Goal: Ask a question: Seek information or help from site administrators or community

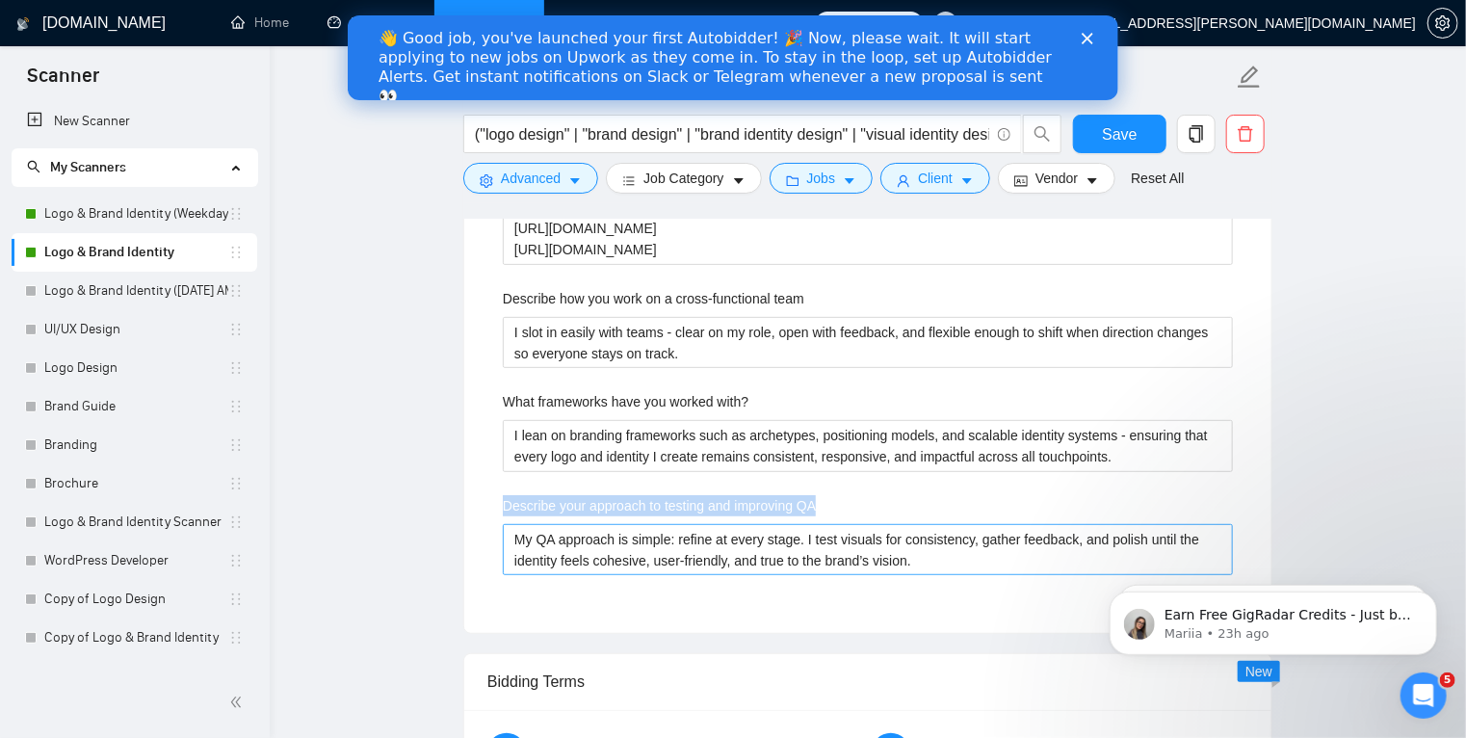
scroll to position [20, 0]
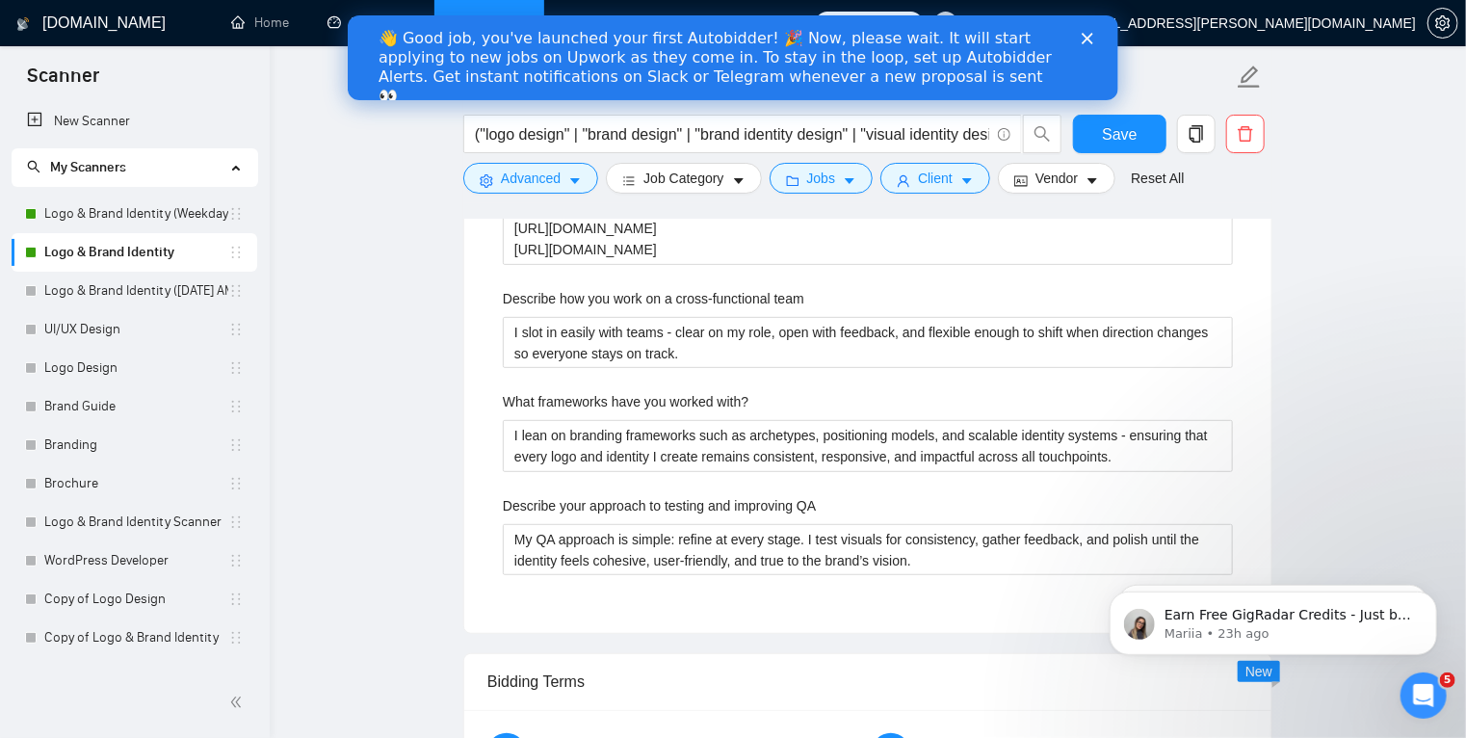
click at [84, 322] on link "UI/UX Design" at bounding box center [136, 329] width 184 height 39
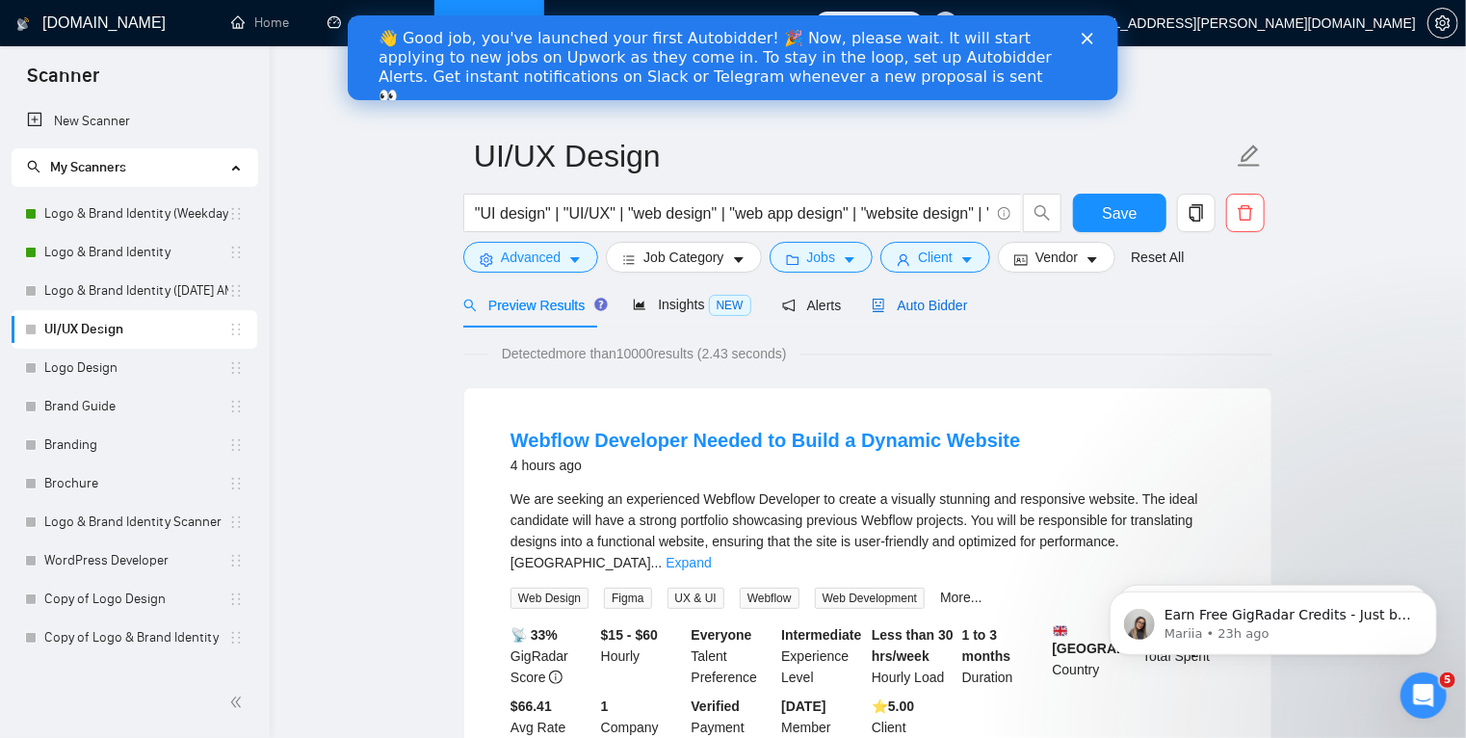
click at [913, 305] on span "Auto Bidder" at bounding box center [919, 305] width 95 height 15
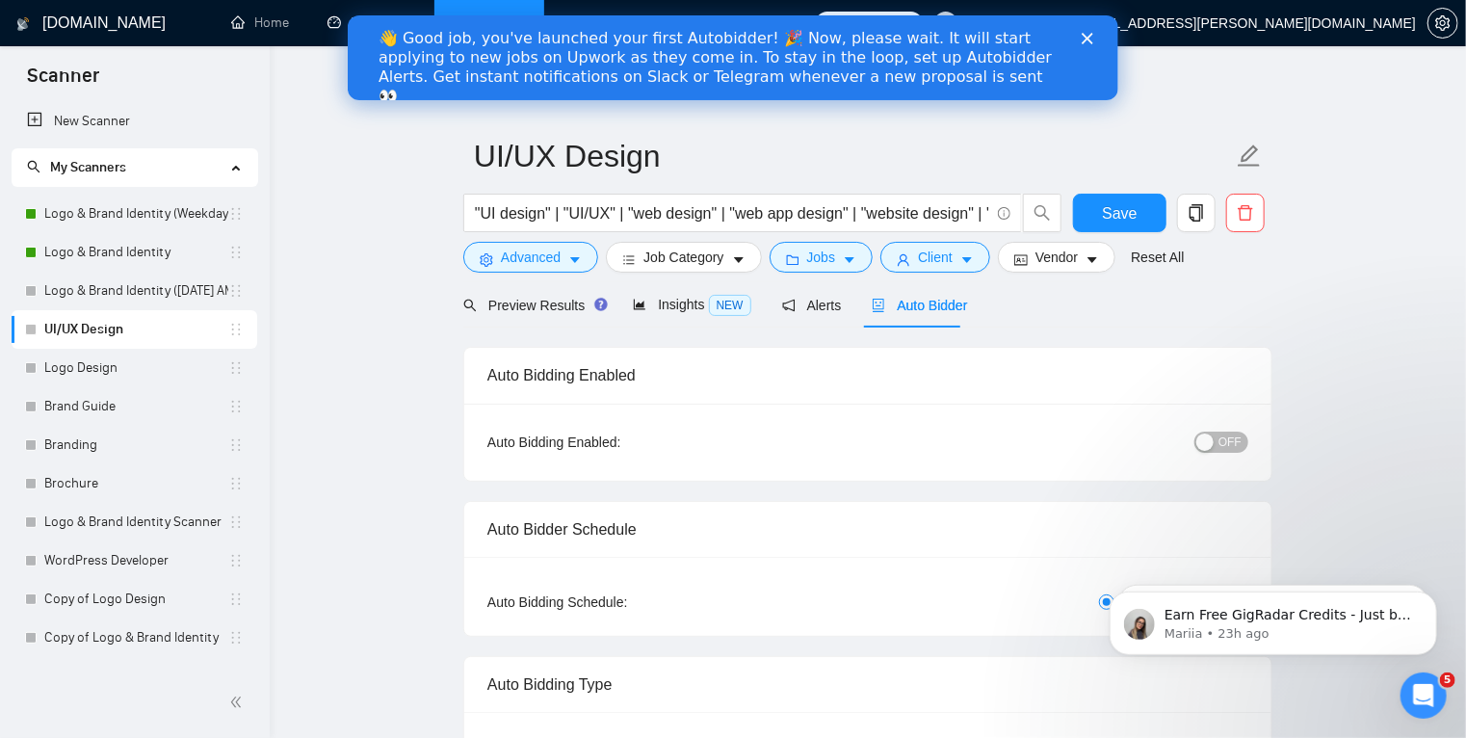
radio input "false"
radio input "true"
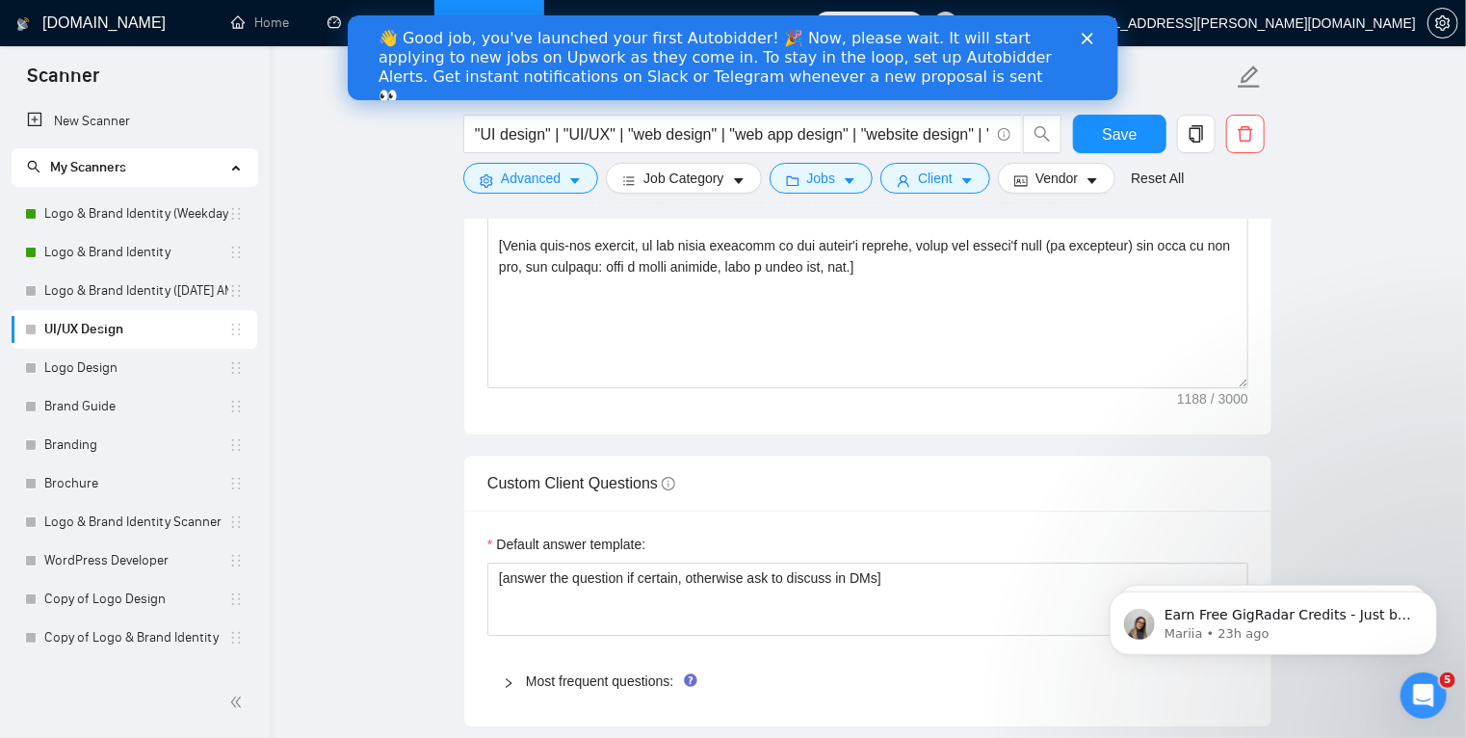
scroll to position [2901, 0]
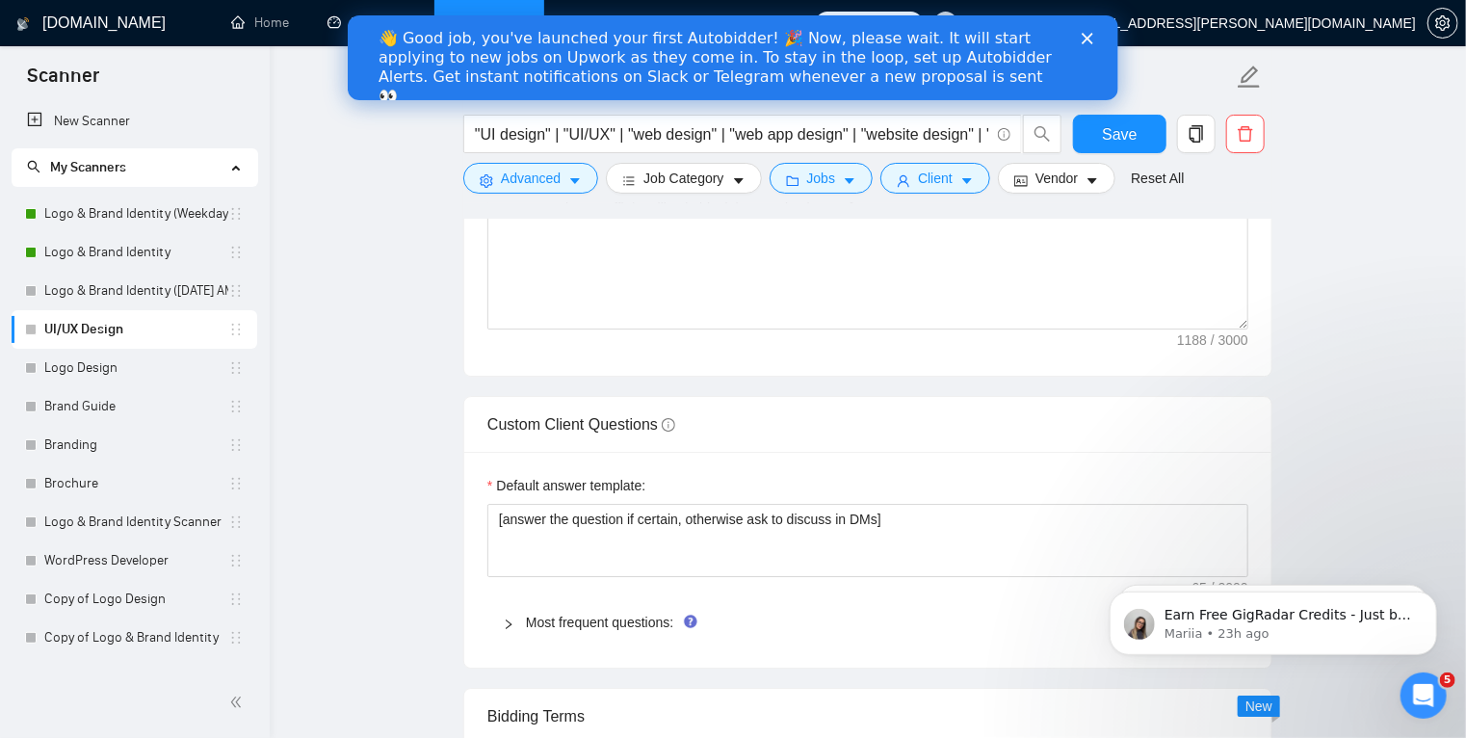
click at [509, 618] on icon "right" at bounding box center [509, 624] width 12 height 12
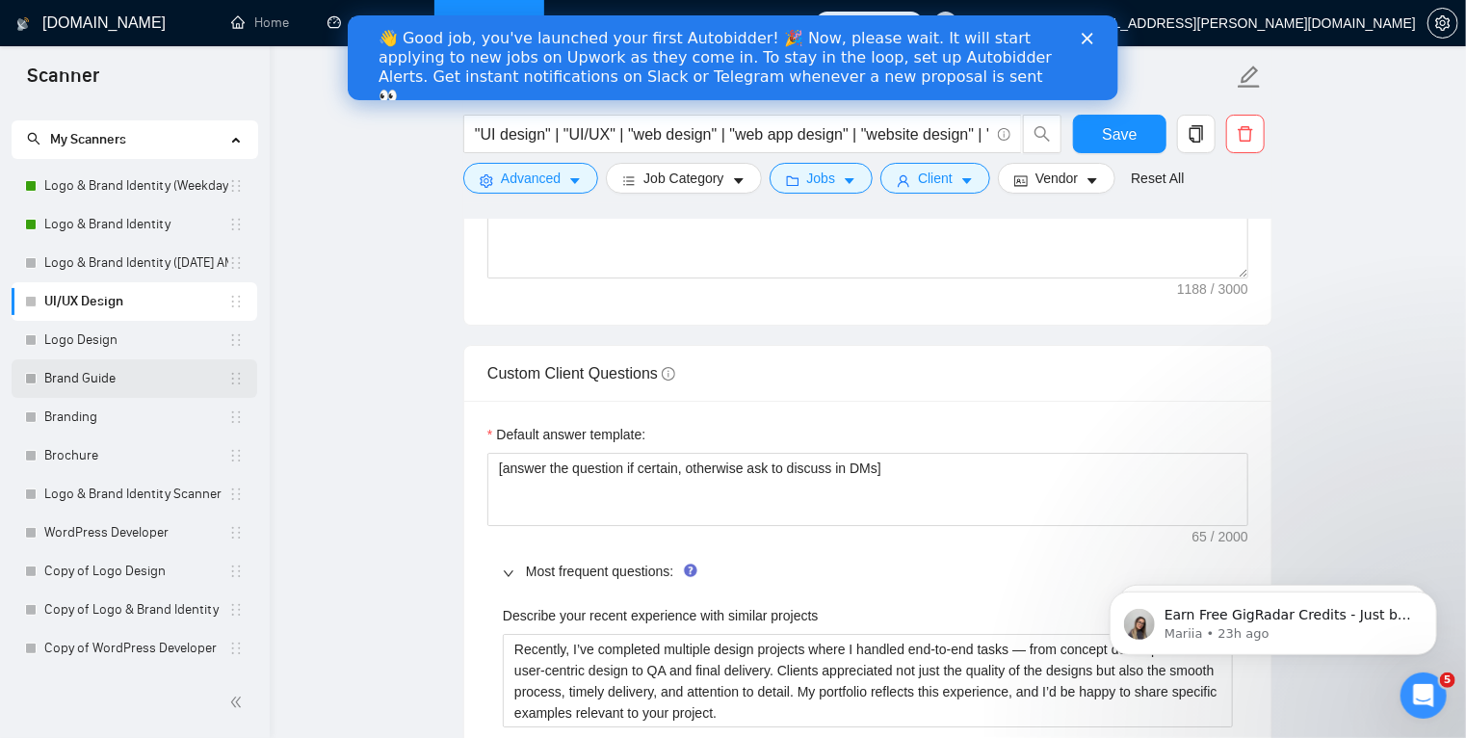
scroll to position [0, 0]
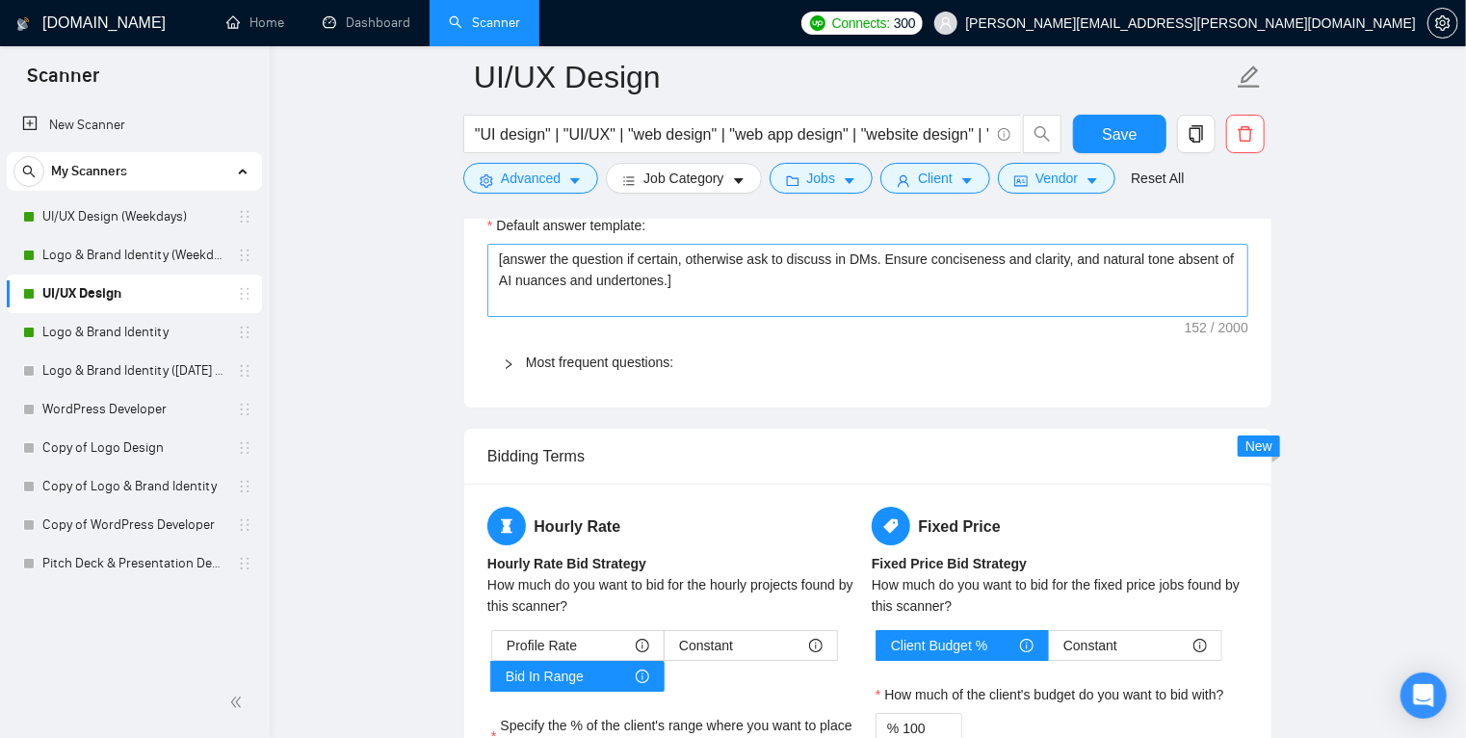
scroll to position [3162, 0]
click at [507, 364] on icon "right" at bounding box center [509, 363] width 6 height 10
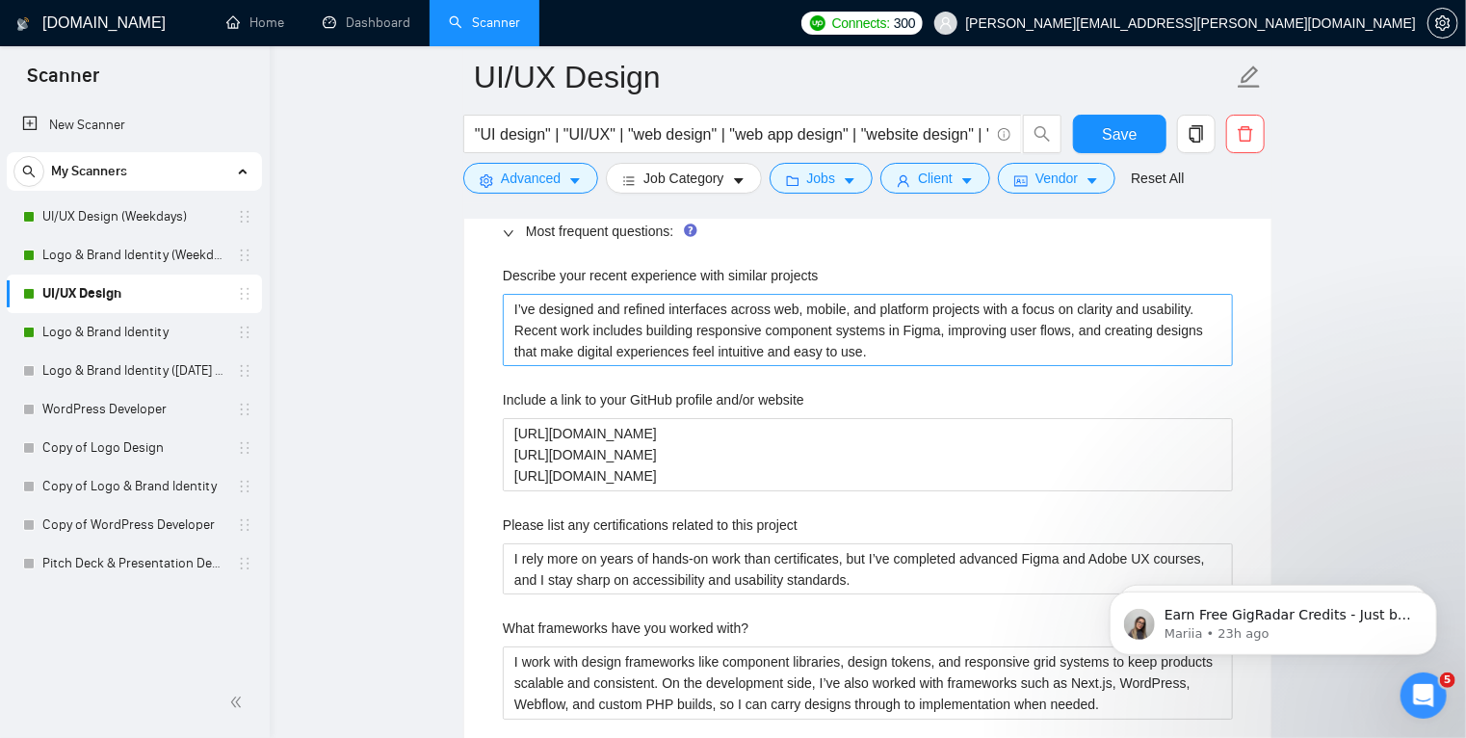
scroll to position [0, 0]
click at [720, 320] on projects "I’ve designed and refined interfaces across web, mobile, and platform projects …" at bounding box center [868, 330] width 730 height 73
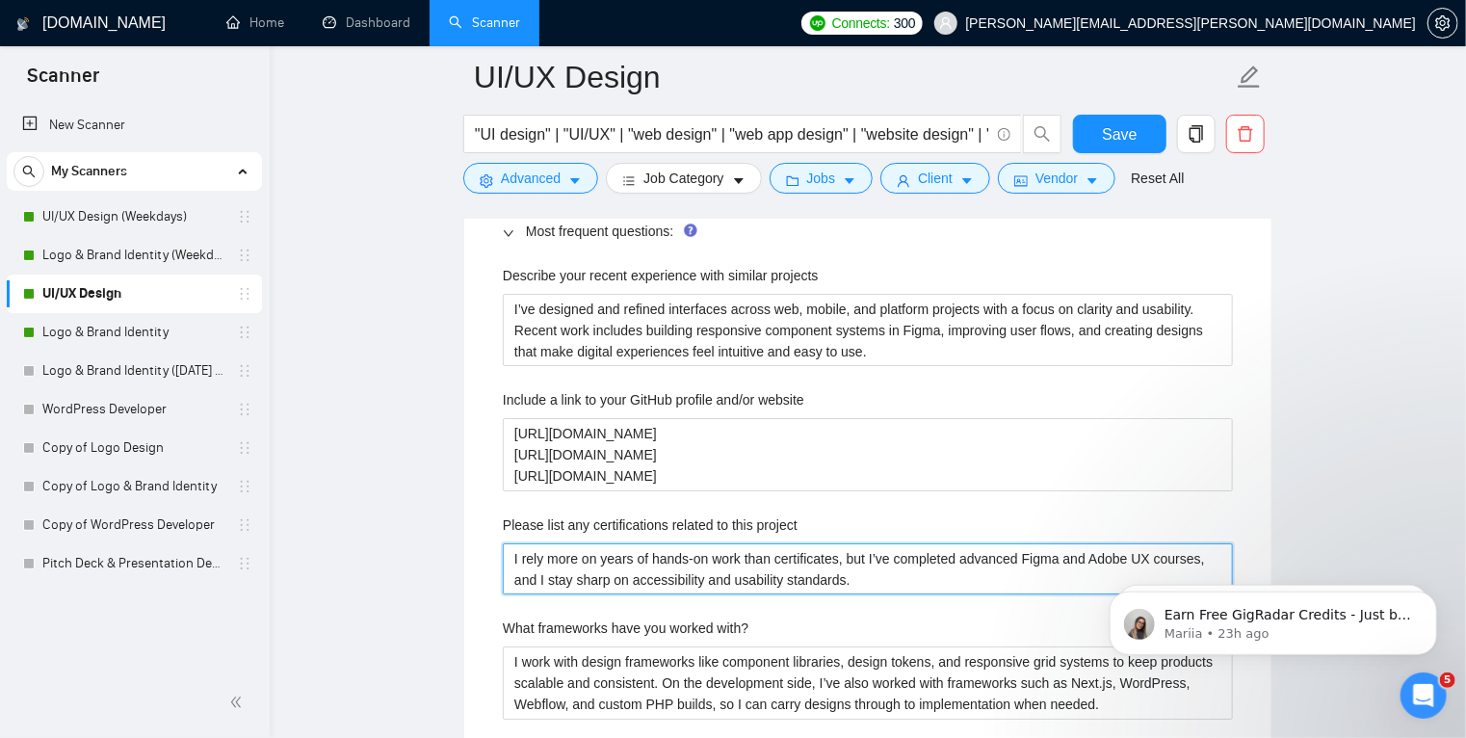
click at [663, 559] on project "I rely more on years of hands-on work than certificates, but I’ve completed adv…" at bounding box center [868, 569] width 730 height 52
click at [860, 574] on project "I rely more on years of hands-on work than certificates, but I’ve completed adv…" at bounding box center [868, 569] width 730 height 52
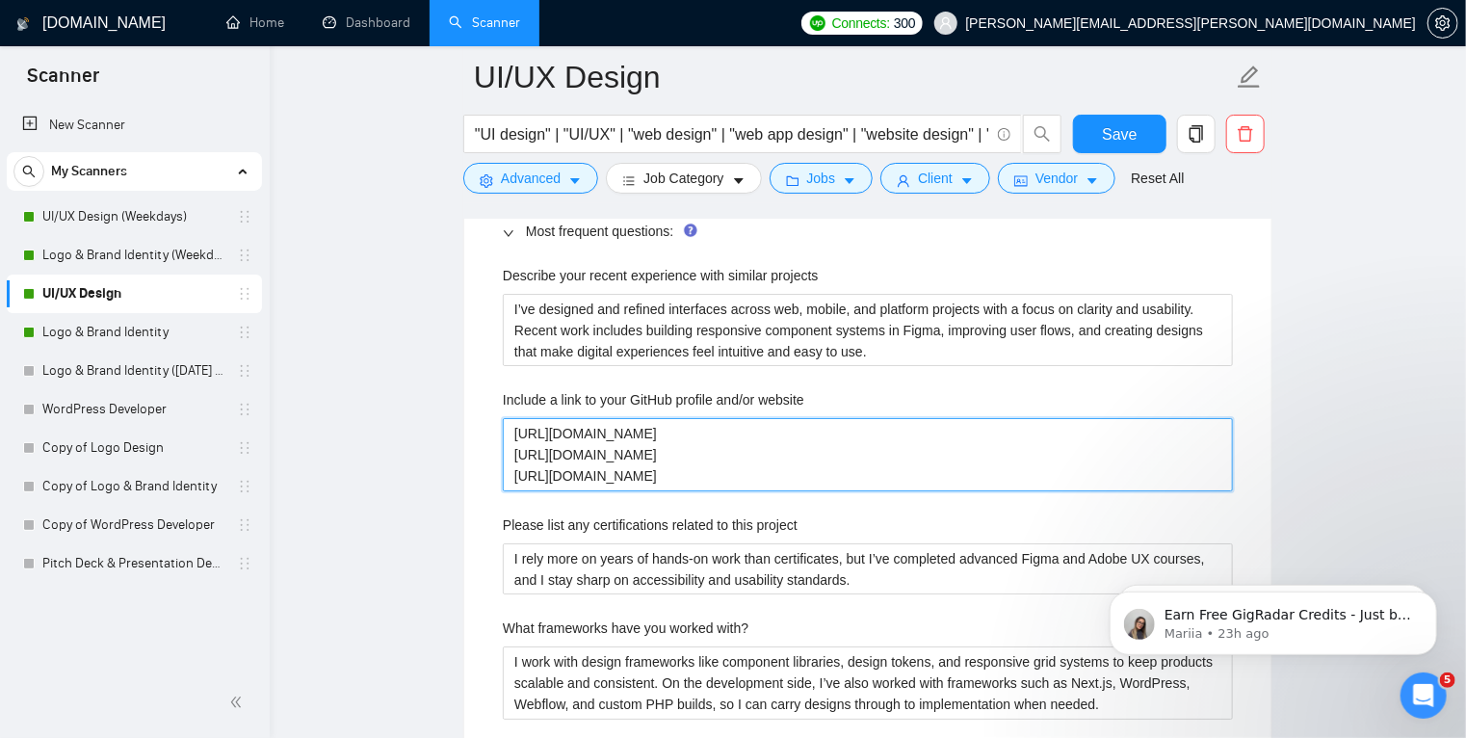
click at [736, 466] on website "https://bit.ly/TH-UIUX https://bit.ly/TH-Web https://bit.ly/TH-MasterPortfolio" at bounding box center [868, 454] width 730 height 73
drag, startPoint x: 668, startPoint y: 451, endPoint x: 489, endPoint y: 417, distance: 182.3
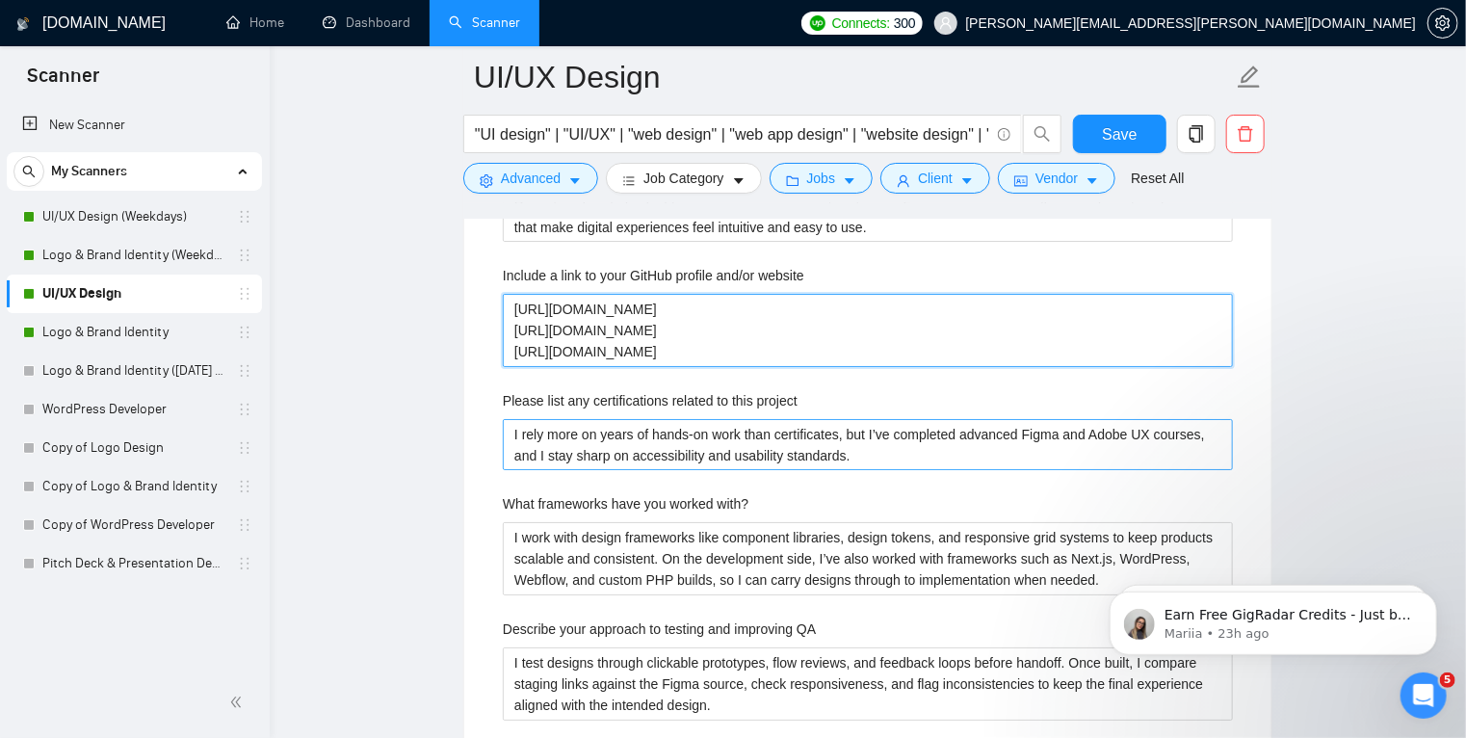
scroll to position [3417, 0]
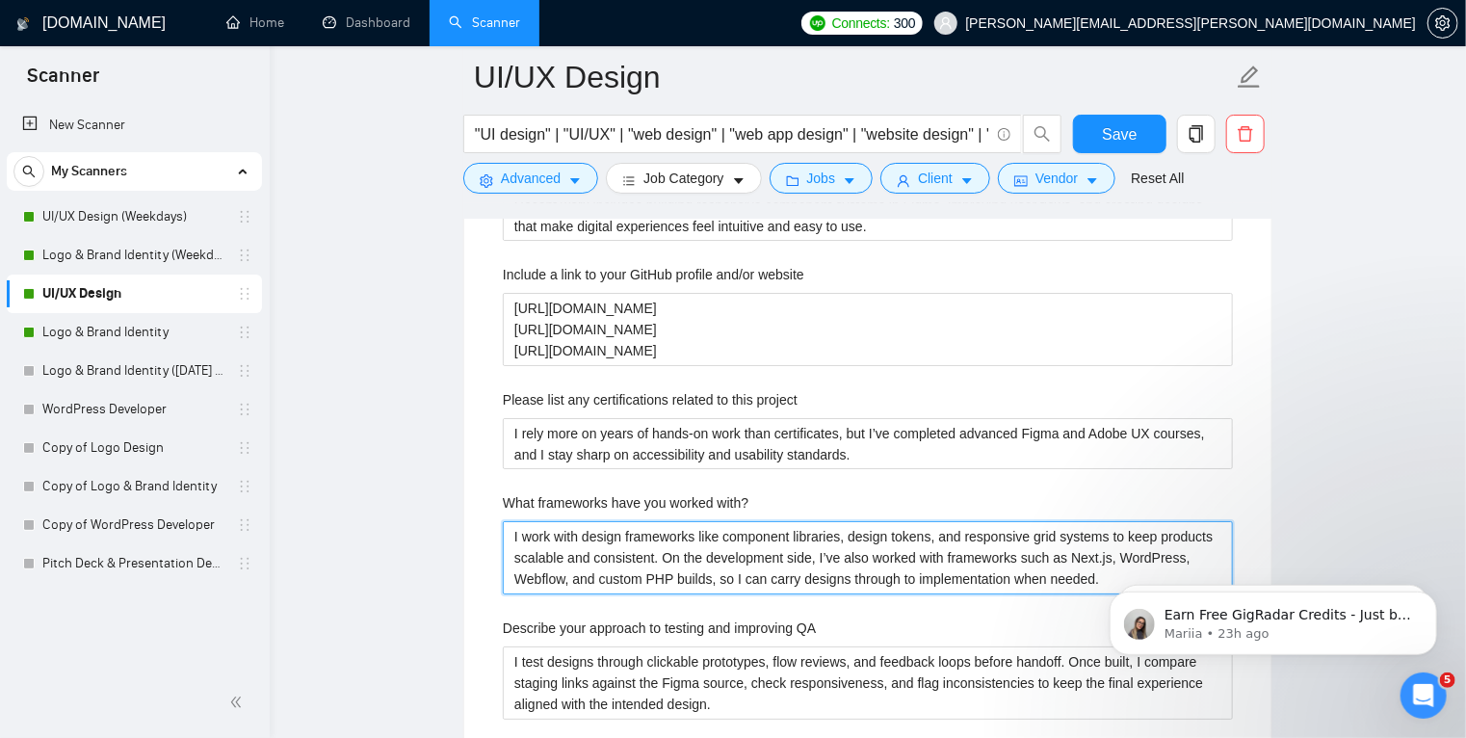
click at [648, 543] on with\? "I work with design frameworks like component libraries, design tokens, and resp…" at bounding box center [868, 557] width 730 height 73
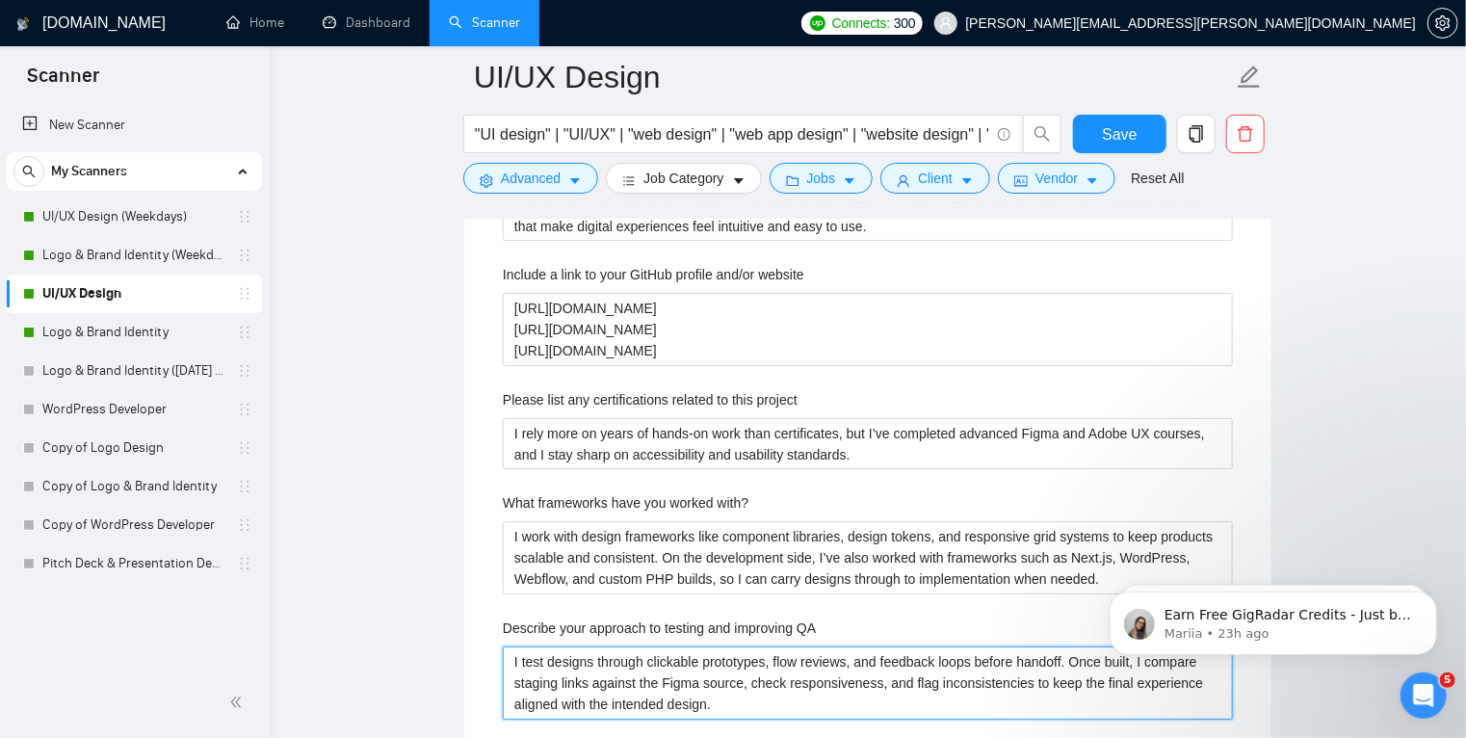
click at [665, 666] on QA "I test designs through clickable prototypes, flow reviews, and feedback loops b…" at bounding box center [868, 682] width 730 height 73
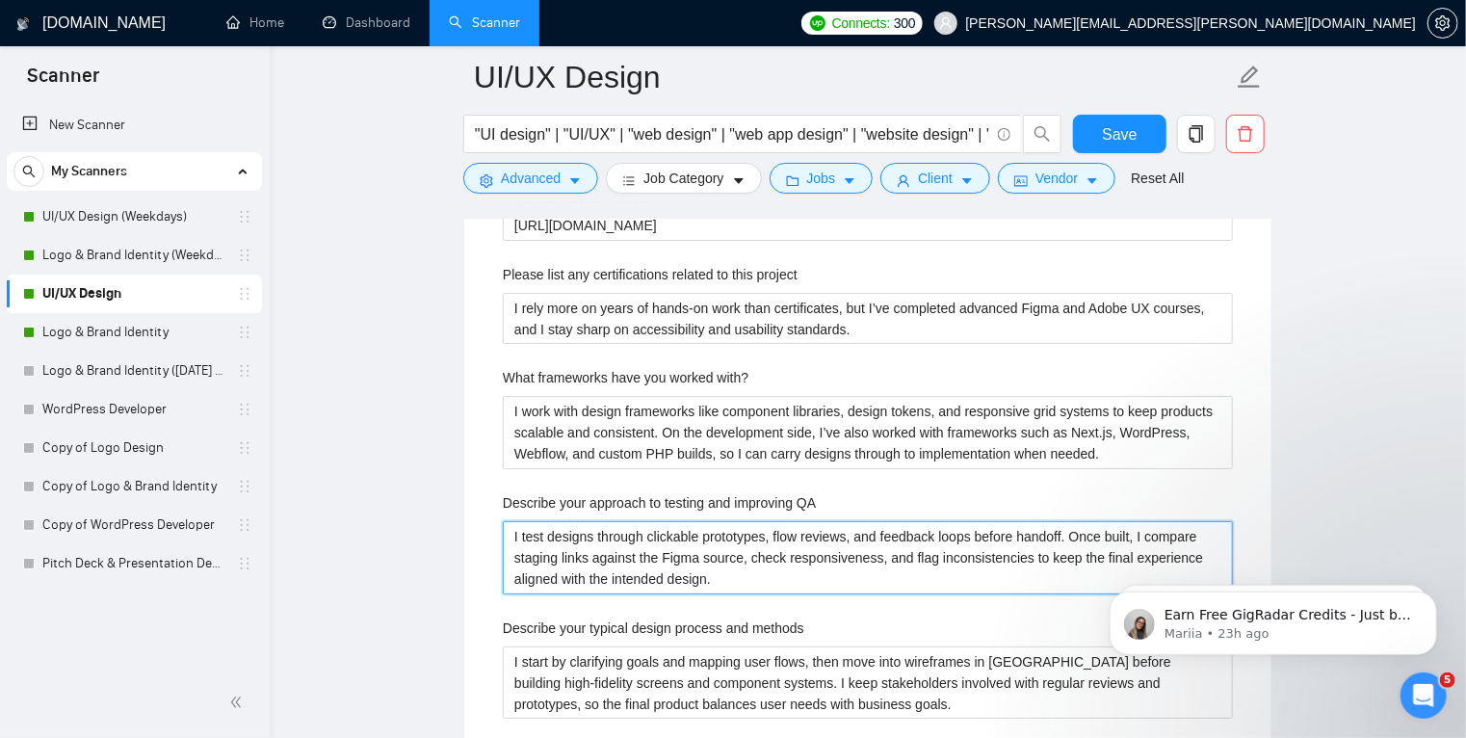
scroll to position [3564, 0]
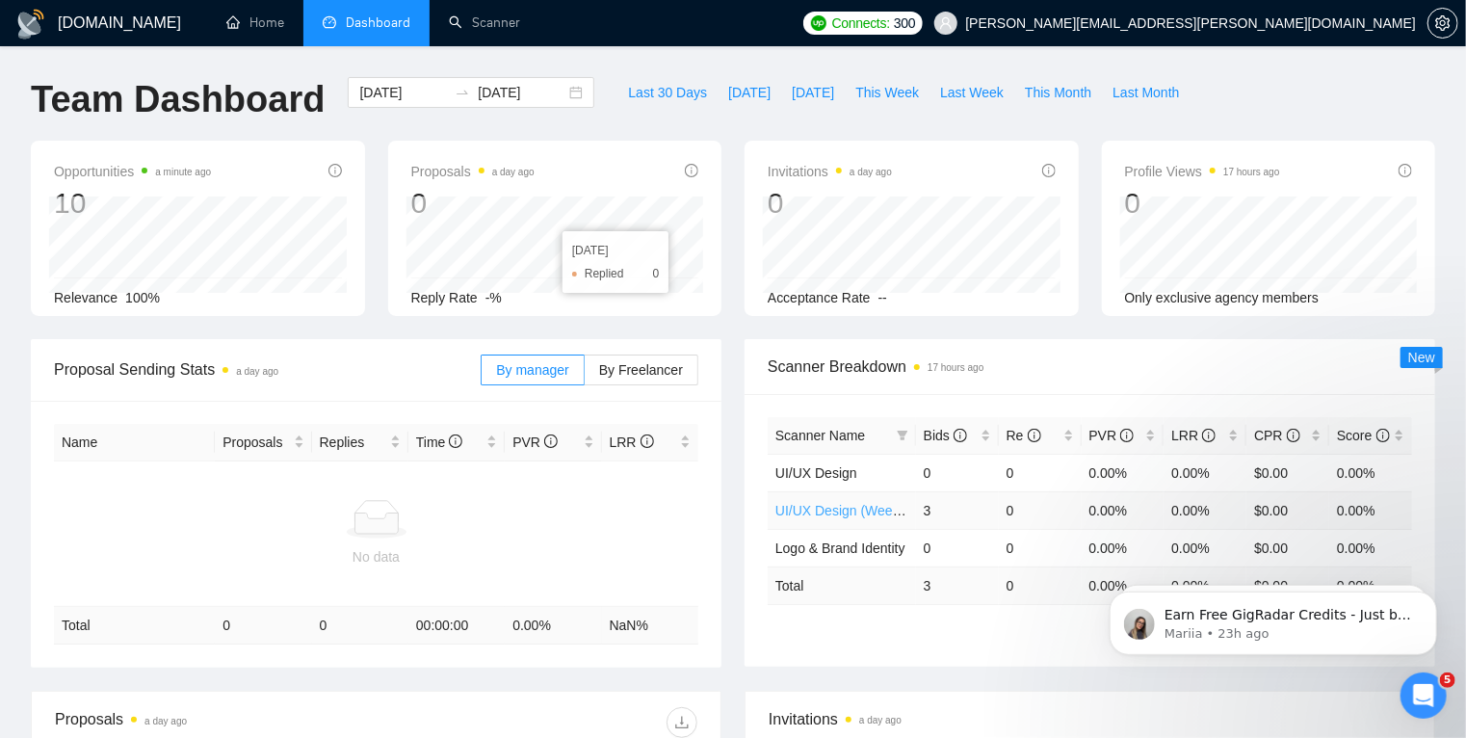
click at [838, 509] on link "UI/UX Design (Weekdays)" at bounding box center [853, 510] width 157 height 15
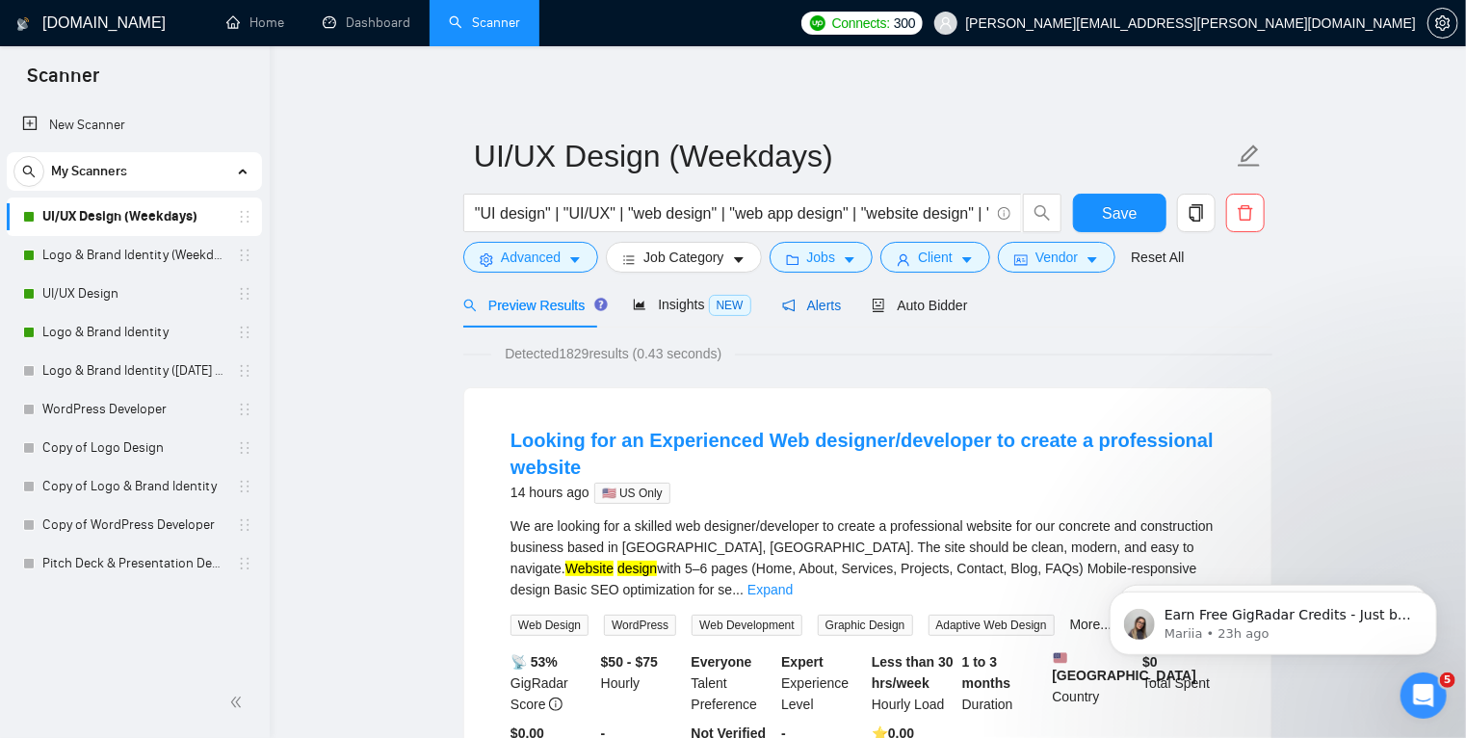
click at [808, 303] on span "Alerts" at bounding box center [812, 305] width 60 height 15
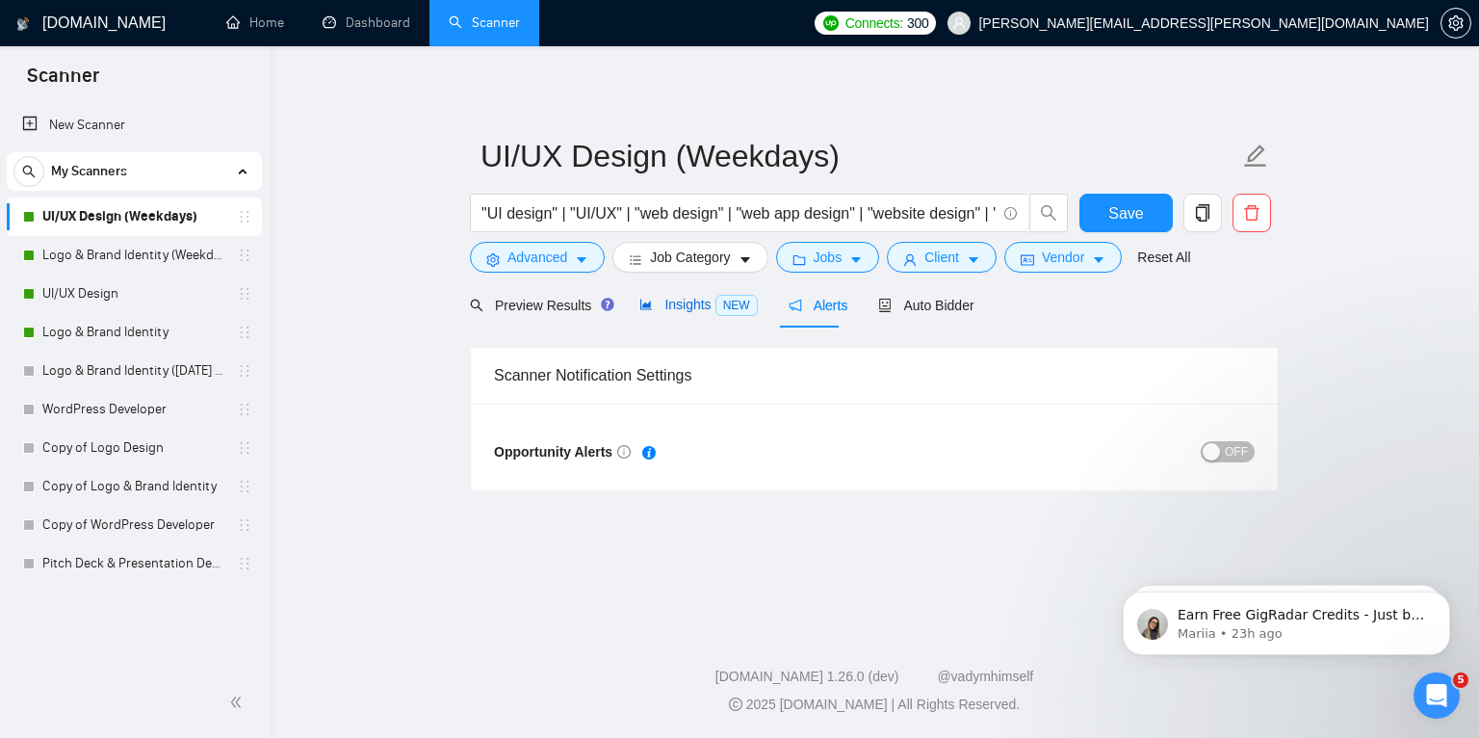
click at [675, 300] on span "Insights NEW" at bounding box center [699, 304] width 118 height 15
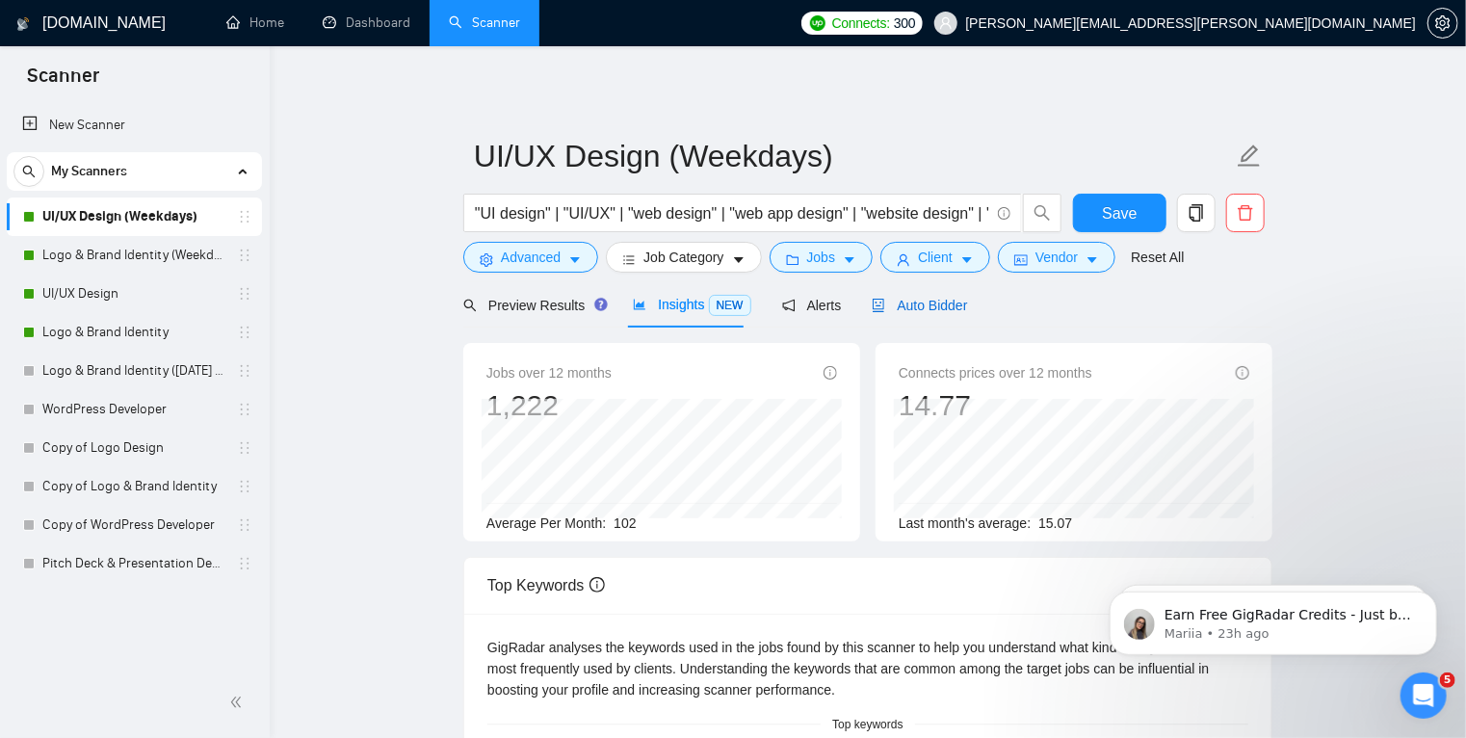
click at [937, 301] on span "Auto Bidder" at bounding box center [919, 305] width 95 height 15
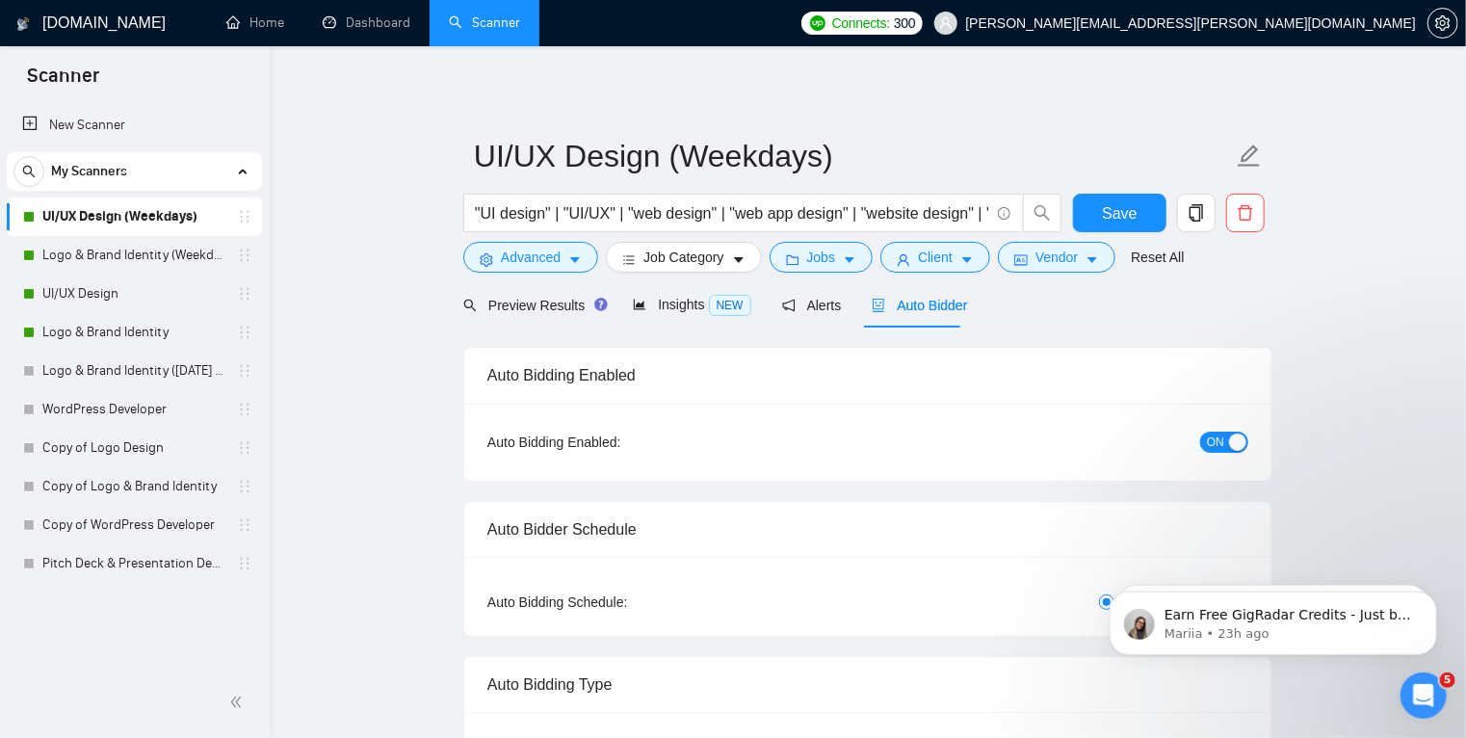
radio input "false"
radio input "true"
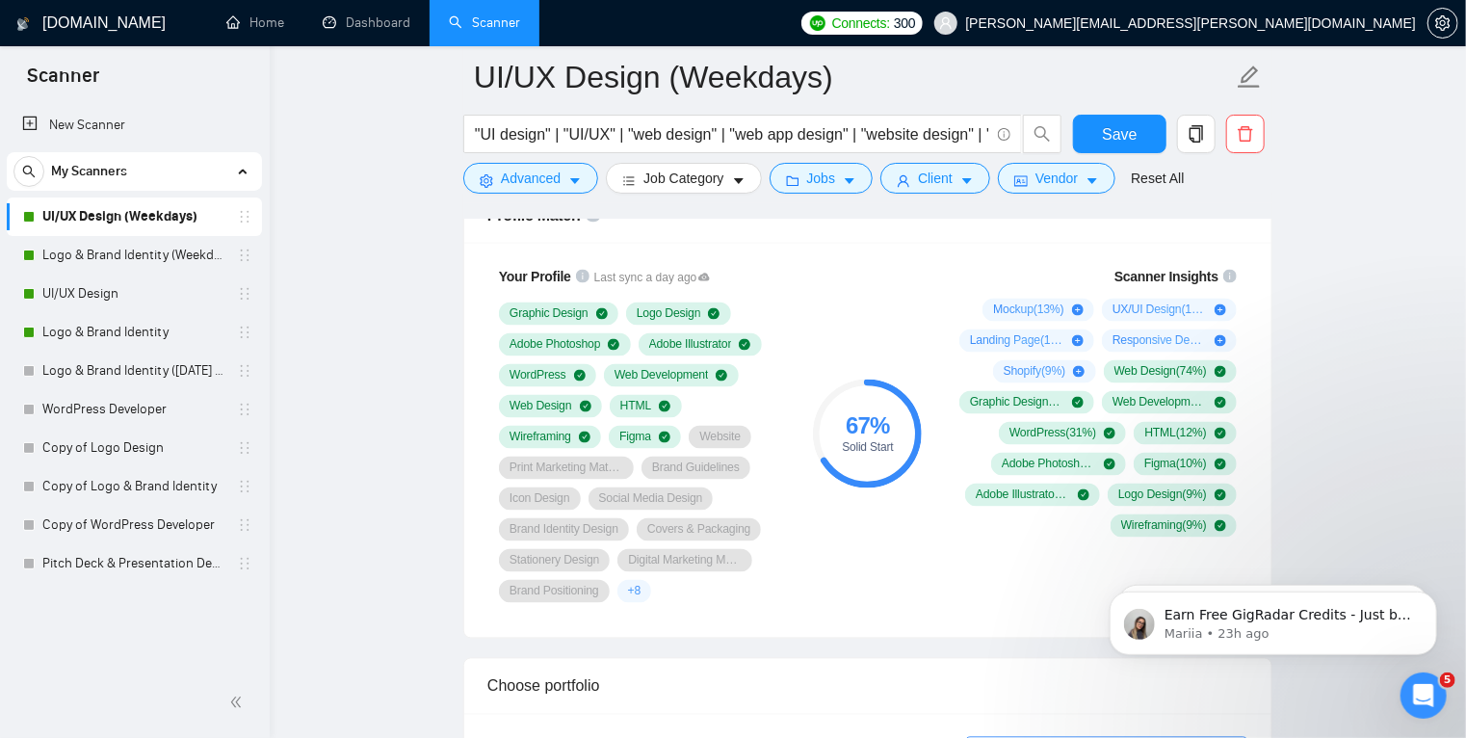
scroll to position [1529, 0]
click at [379, 19] on link "Dashboard" at bounding box center [367, 22] width 88 height 16
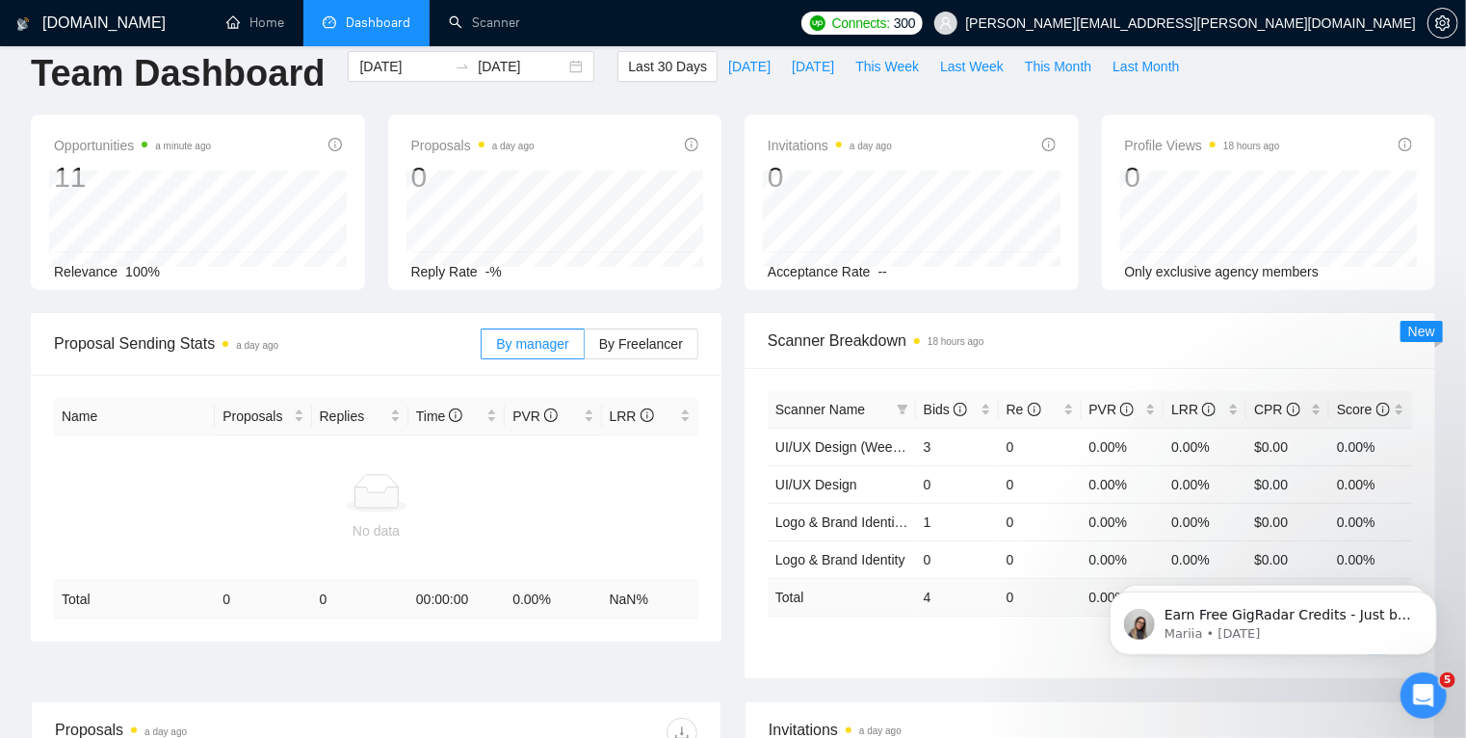
scroll to position [3, 0]
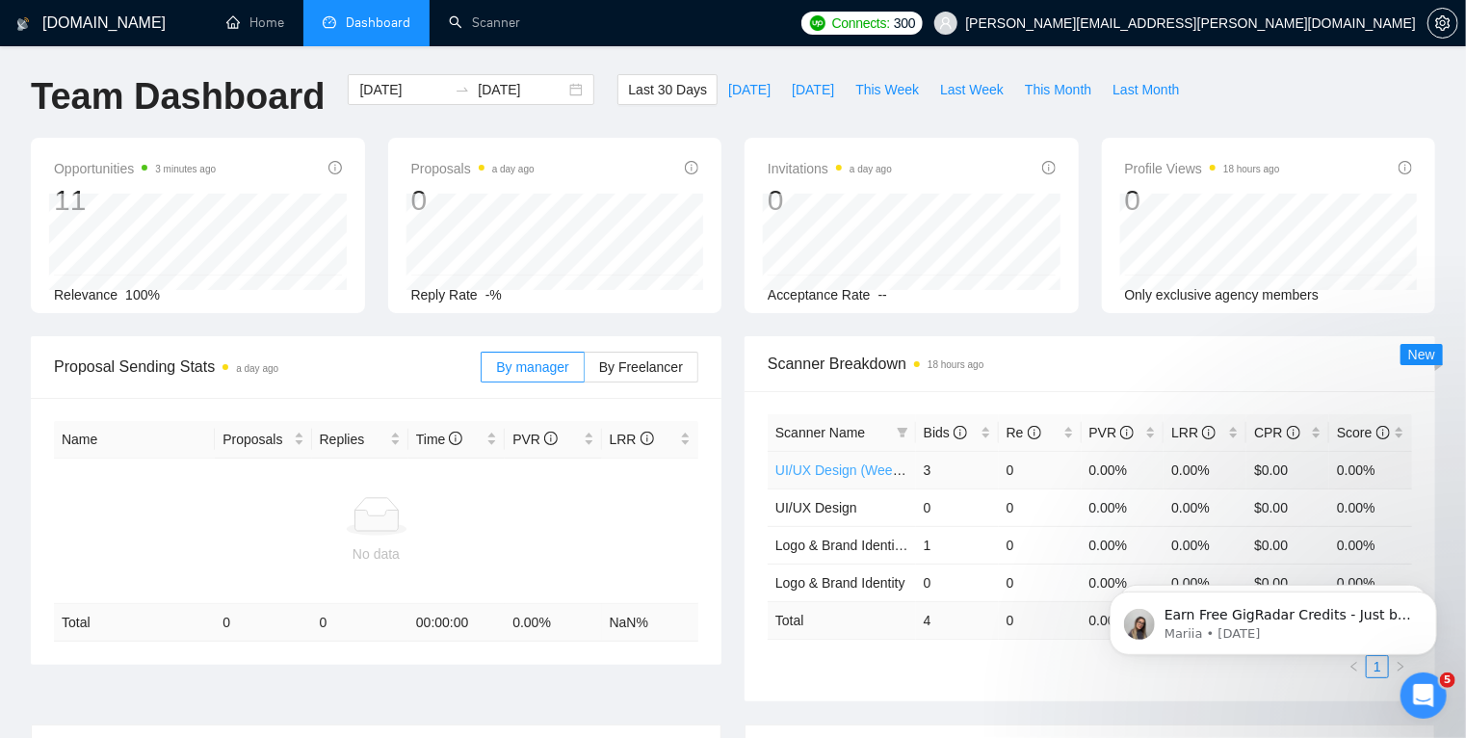
click at [878, 470] on link "UI/UX Design (Weekdays)" at bounding box center [853, 469] width 157 height 15
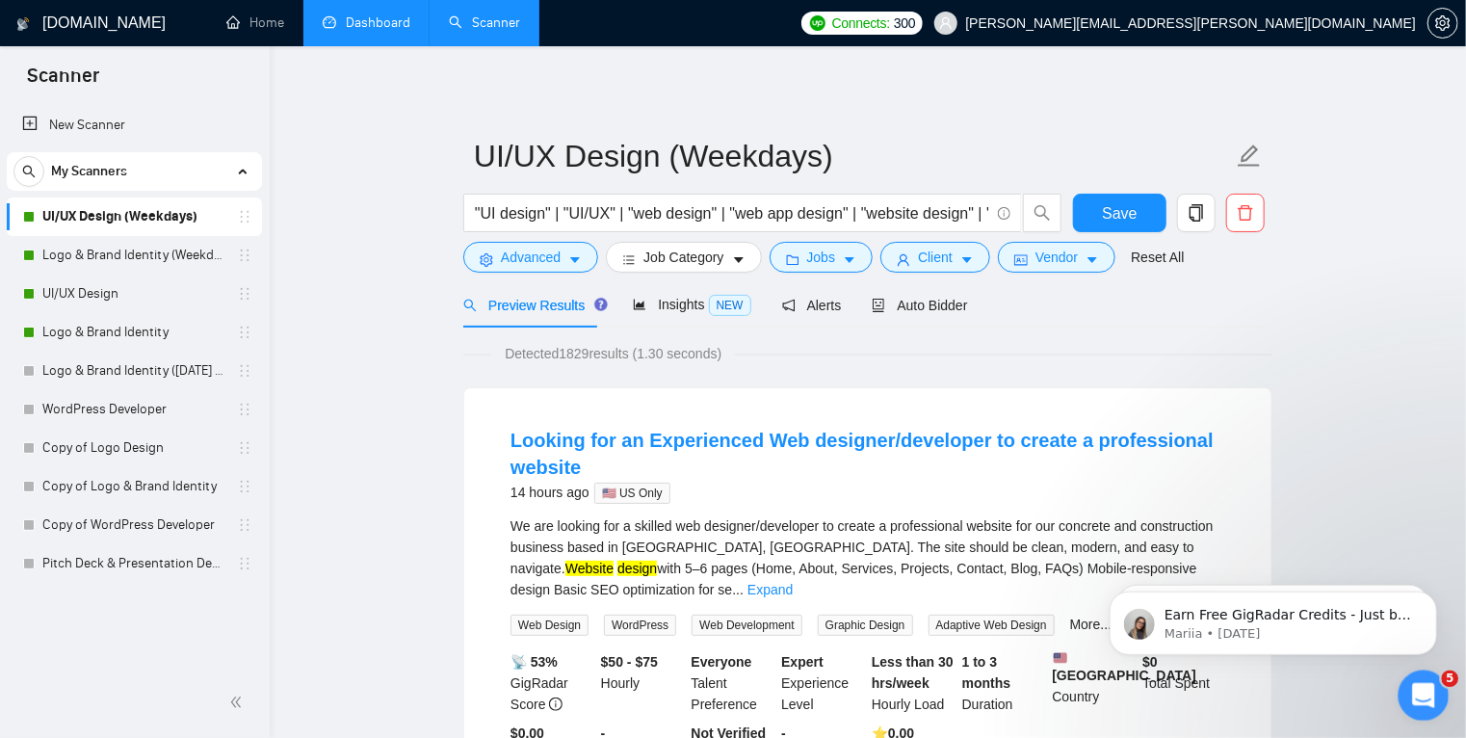
click at [1425, 692] on icon "Open Intercom Messenger" at bounding box center [1421, 693] width 32 height 32
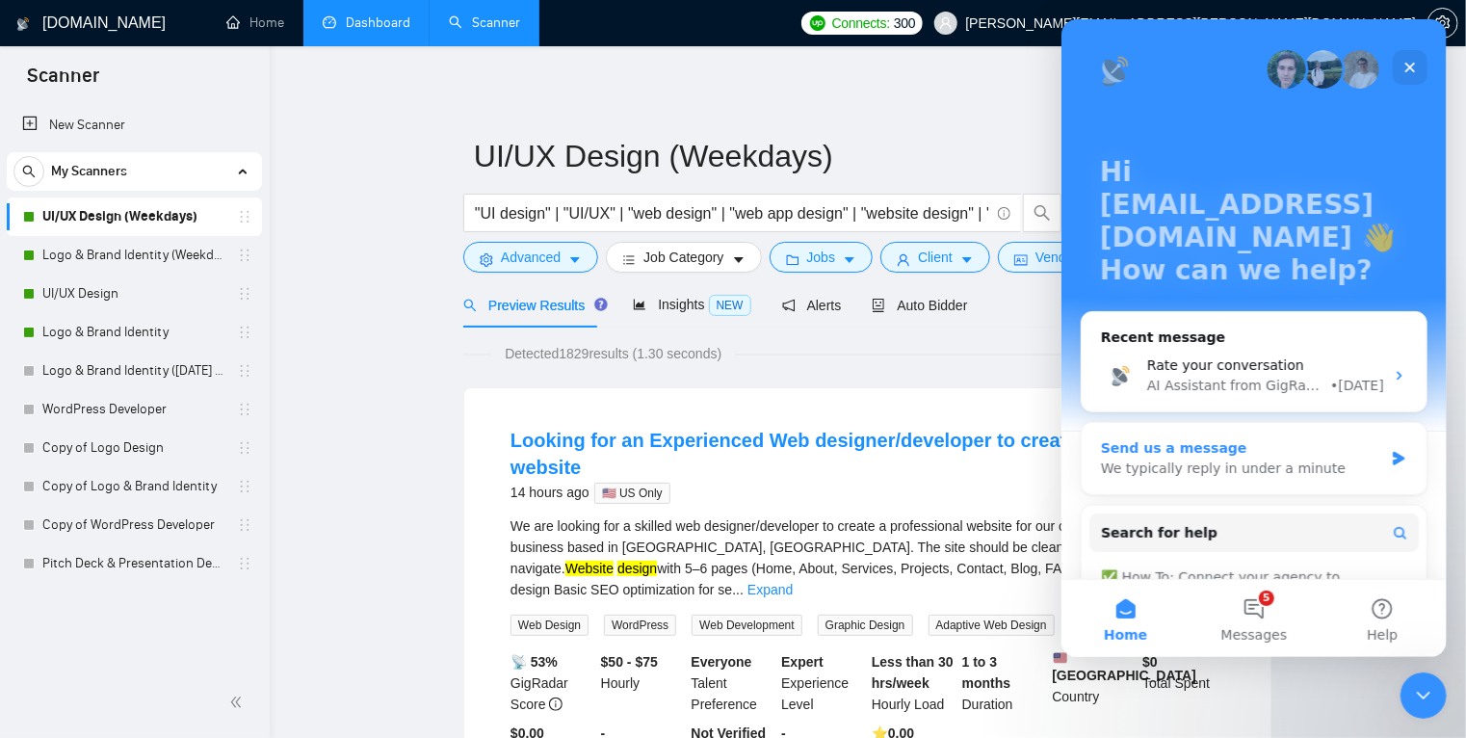
scroll to position [181, 0]
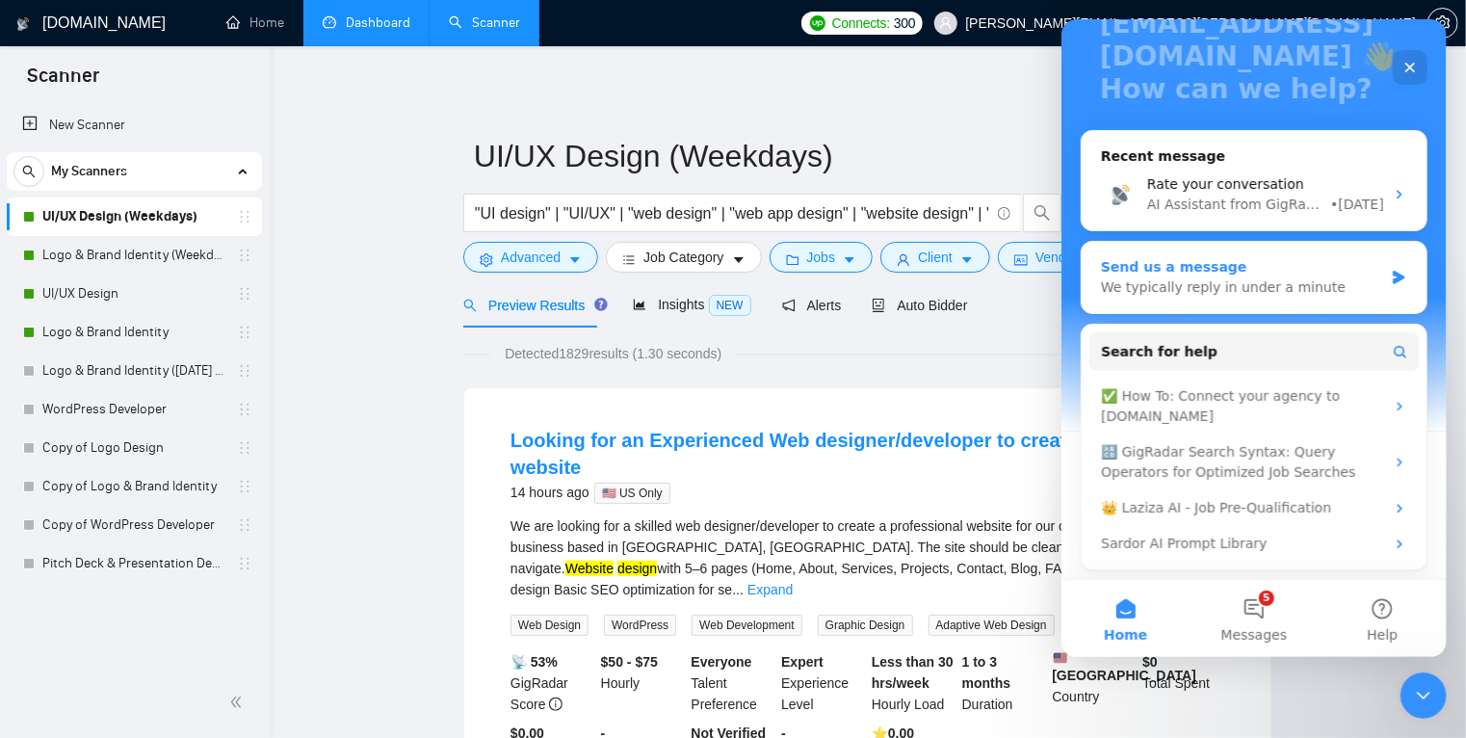
click at [1157, 264] on div "Send us a message" at bounding box center [1241, 267] width 282 height 20
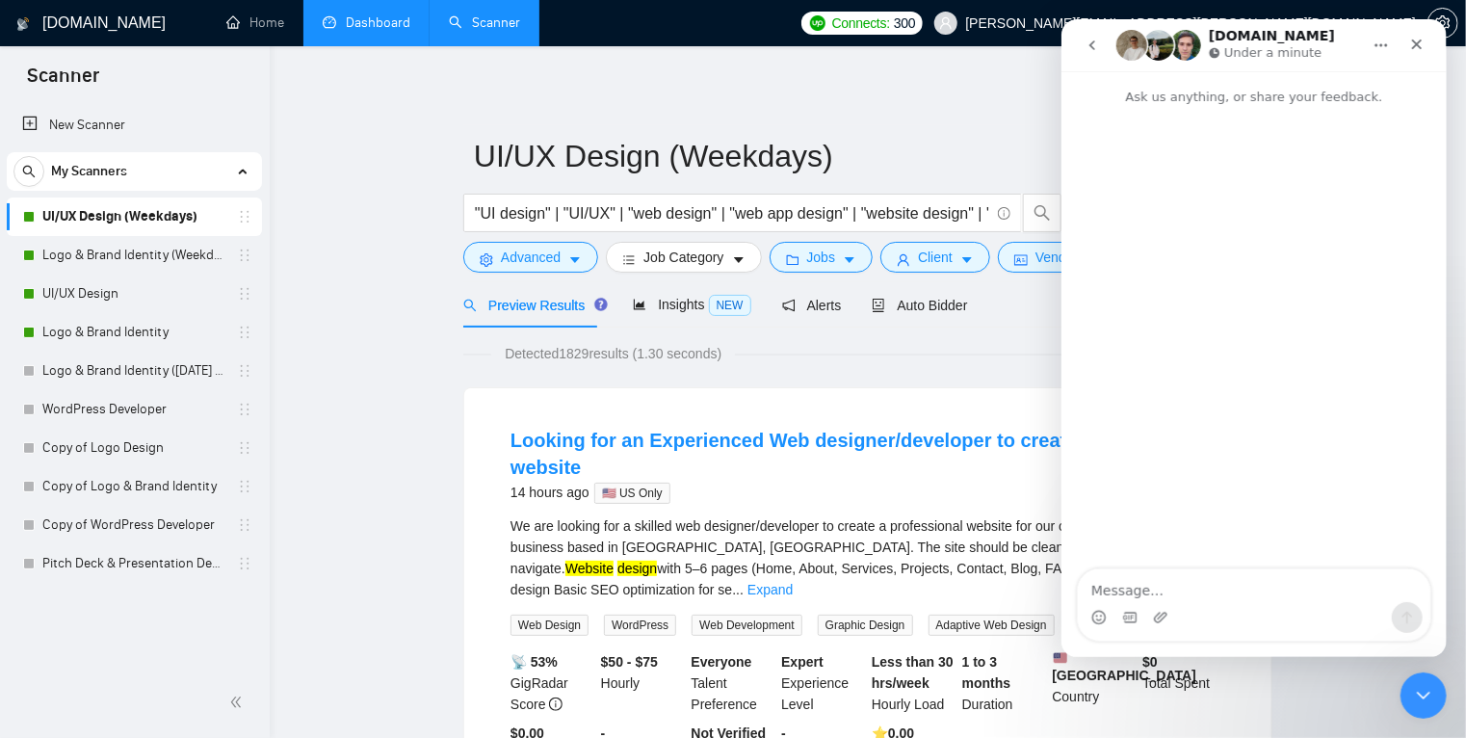
scroll to position [0, 0]
click at [1091, 42] on icon "go back" at bounding box center [1091, 45] width 6 height 10
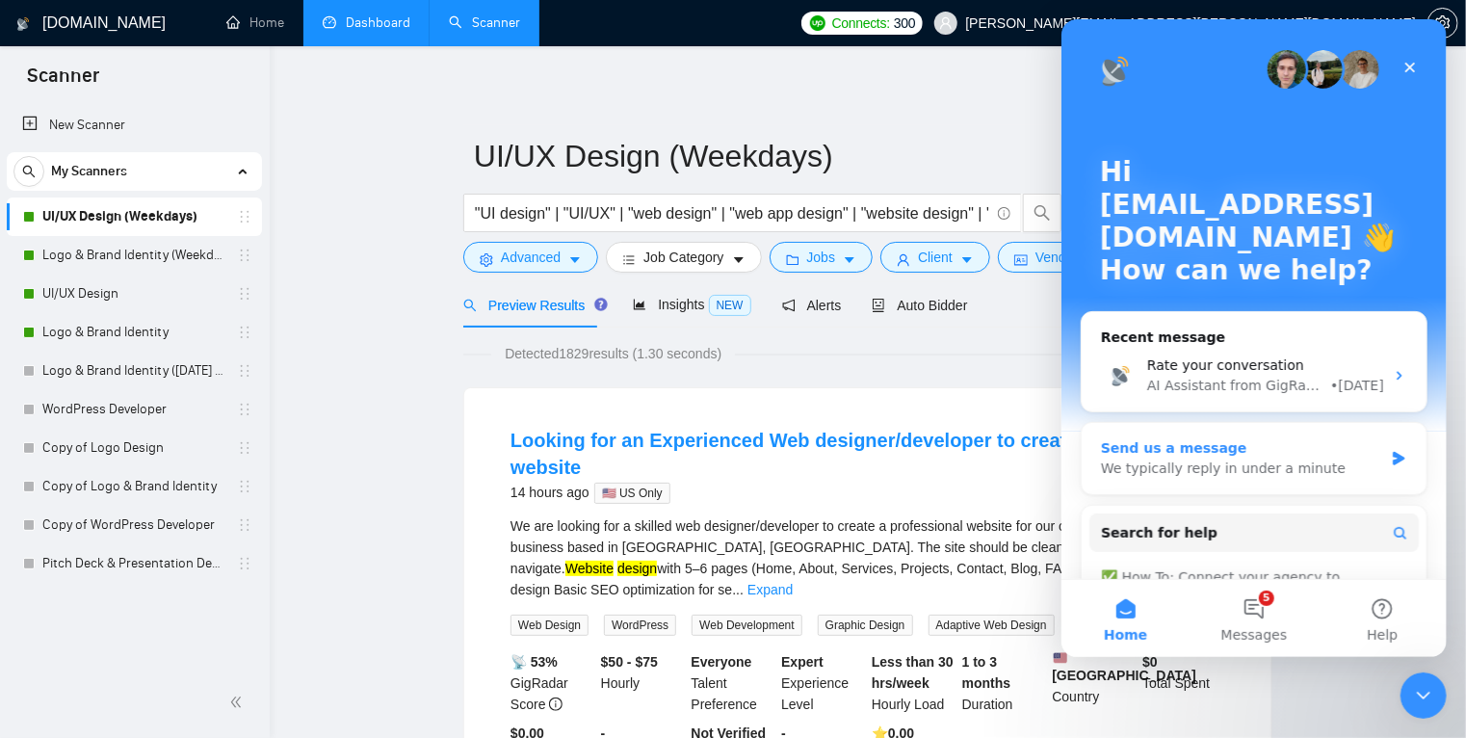
click at [1169, 454] on div "Send us a message" at bounding box center [1241, 448] width 282 height 20
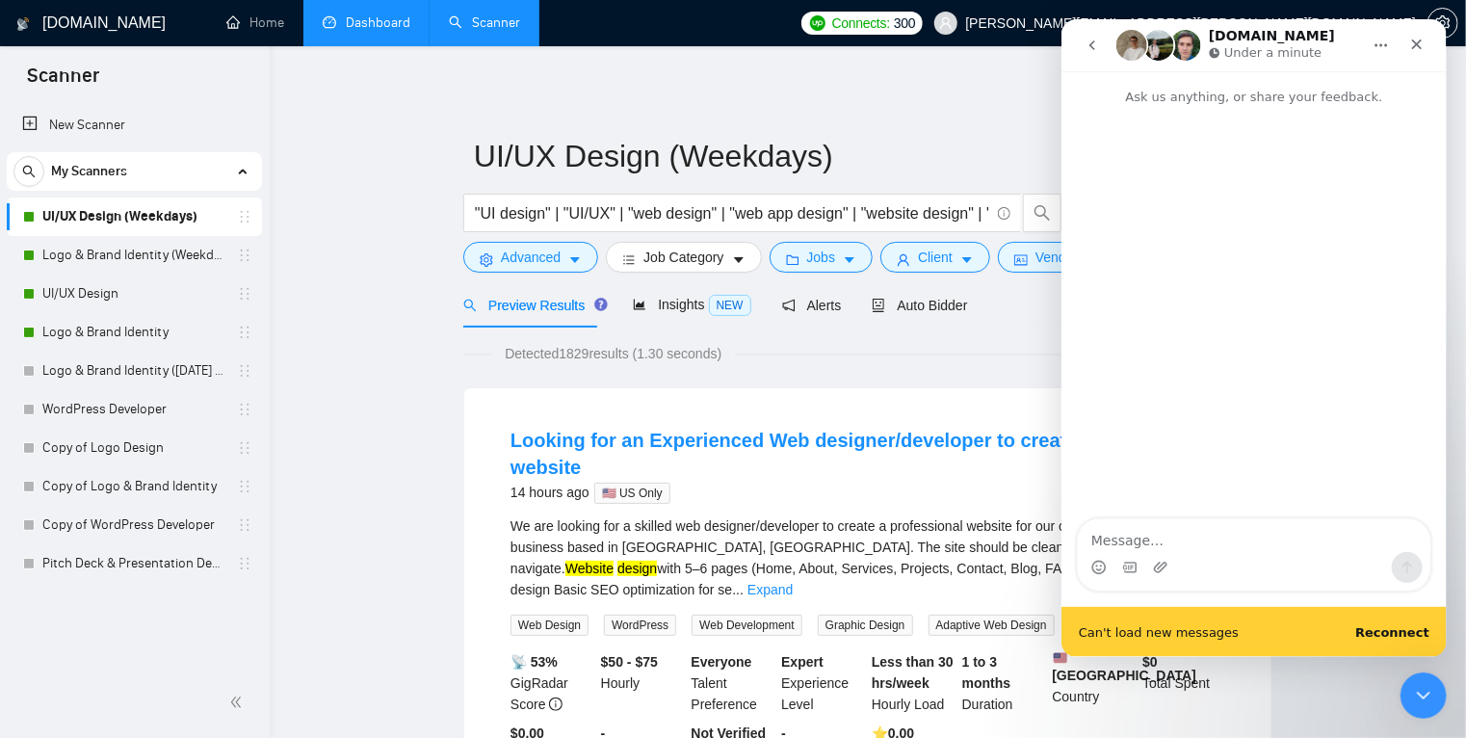
click at [1126, 539] on textarea "Message…" at bounding box center [1253, 535] width 353 height 33
click at [1389, 632] on b "Reconnect" at bounding box center [1391, 632] width 74 height 14
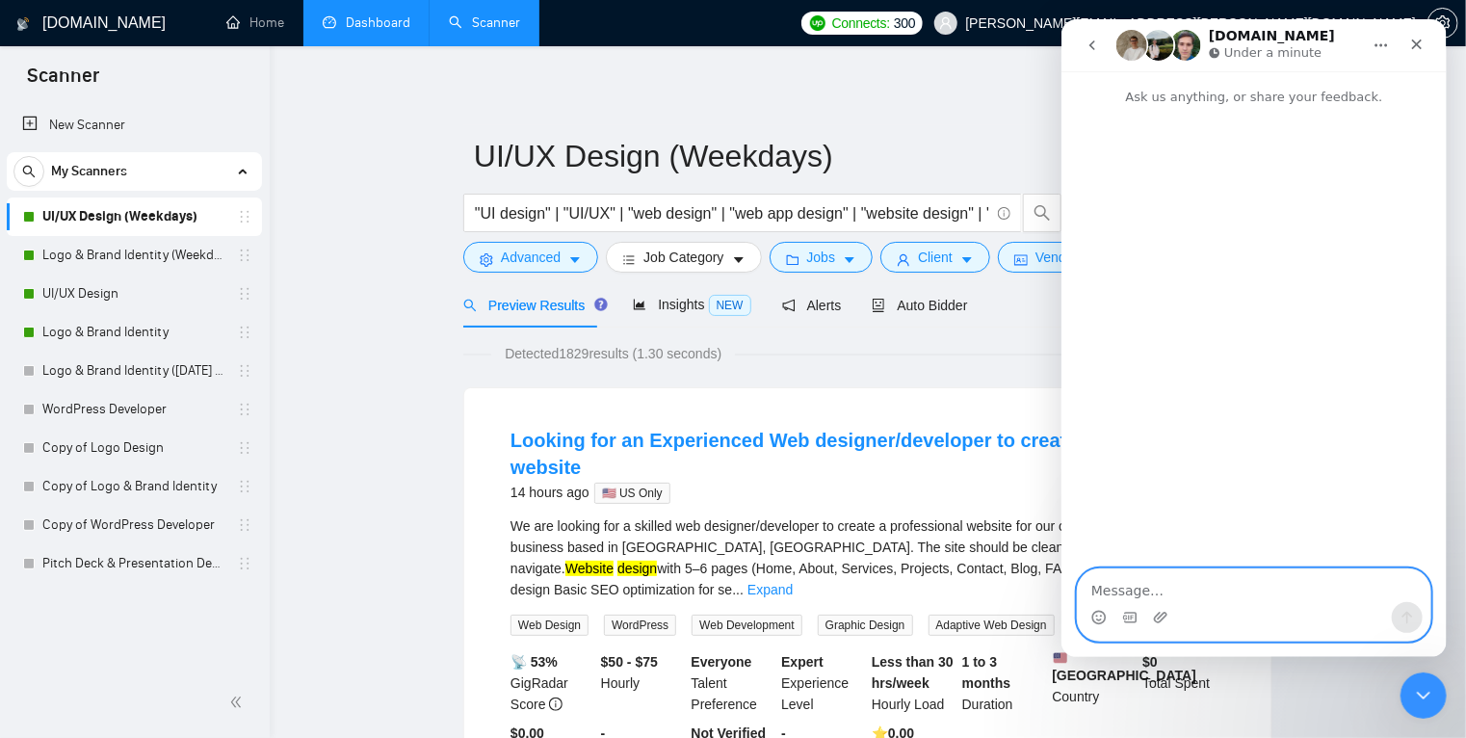
click at [1145, 569] on textarea "Message…" at bounding box center [1253, 585] width 353 height 33
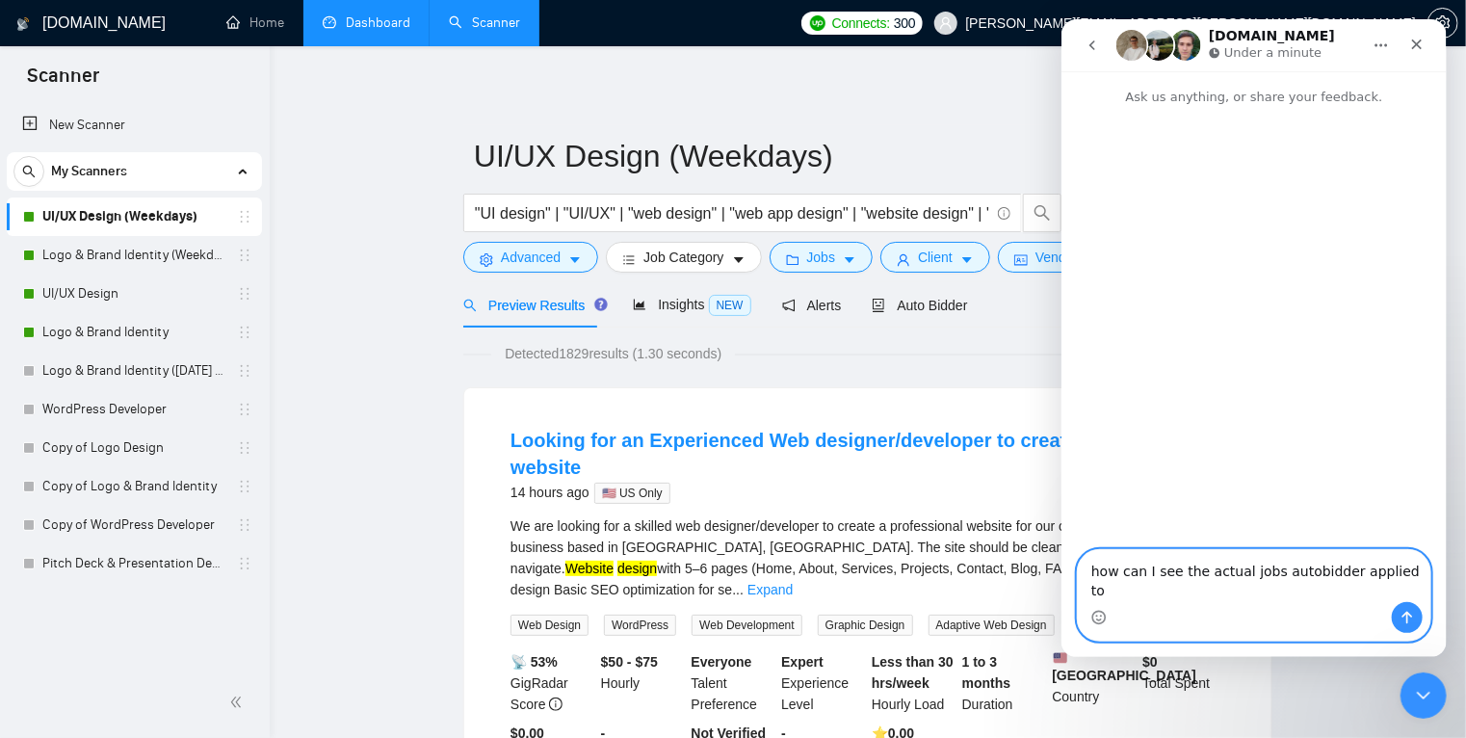
type textarea "how can I see the actual jobs autobidder applied to?"
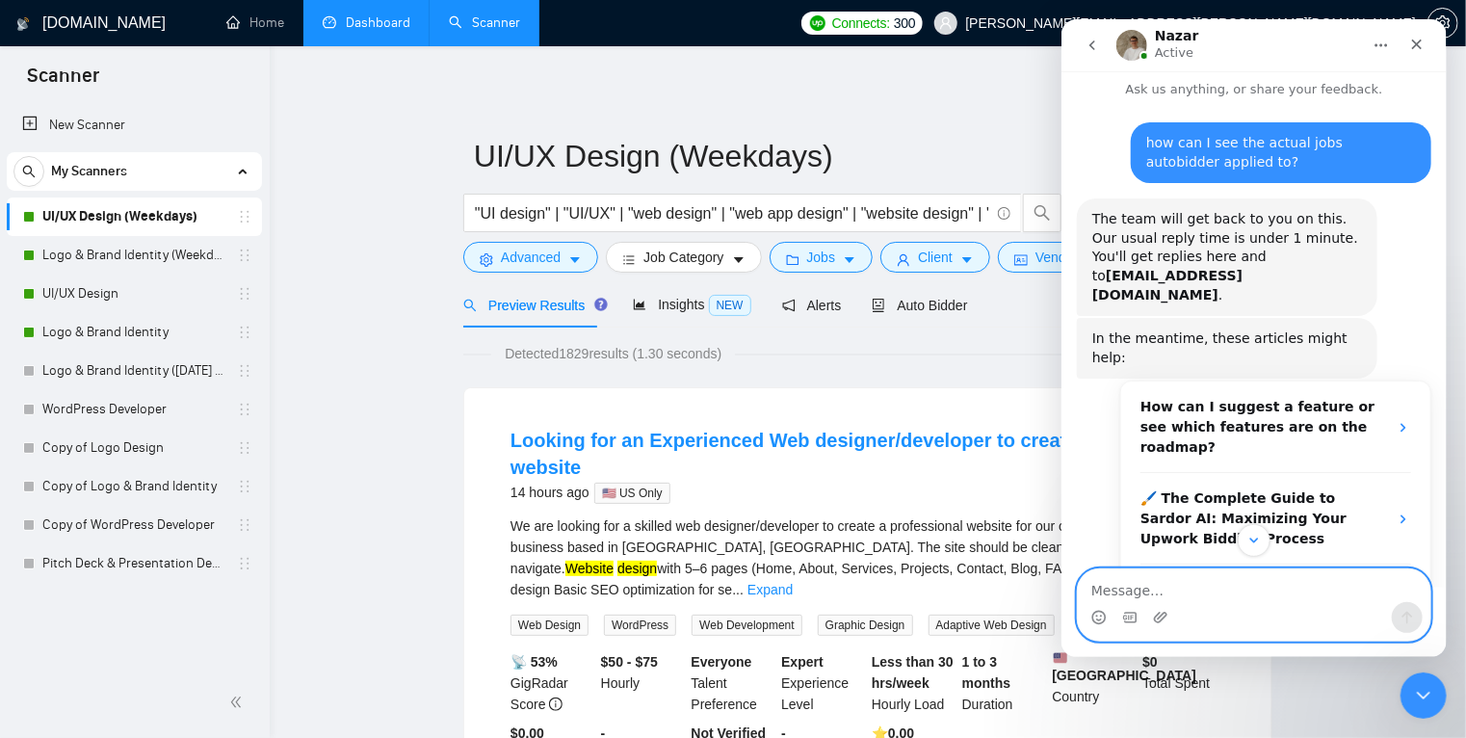
scroll to position [7, 0]
click at [1119, 589] on textarea "Message…" at bounding box center [1253, 585] width 353 height 33
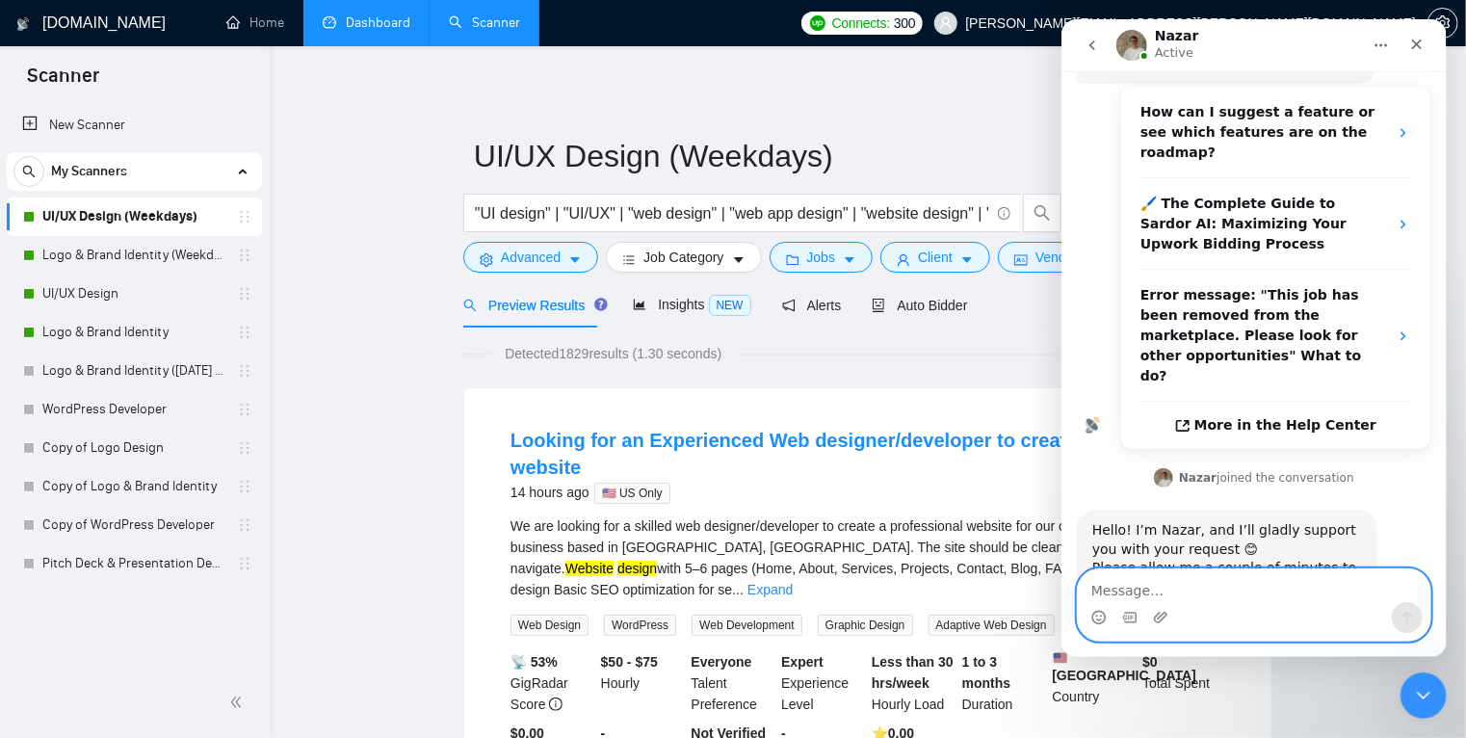
click at [1118, 592] on textarea "Message…" at bounding box center [1253, 585] width 353 height 33
type textarea "Thanks, Nazar."
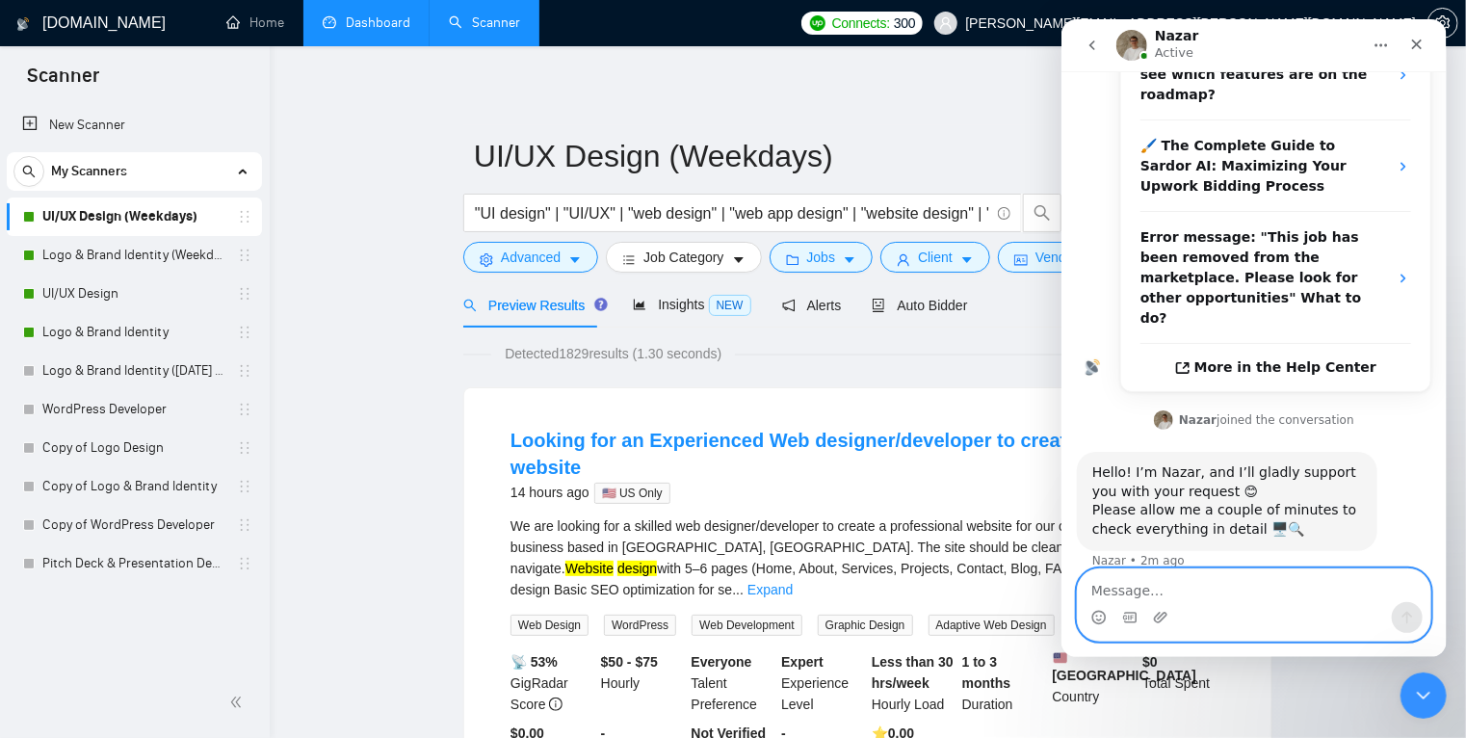
scroll to position [0, 0]
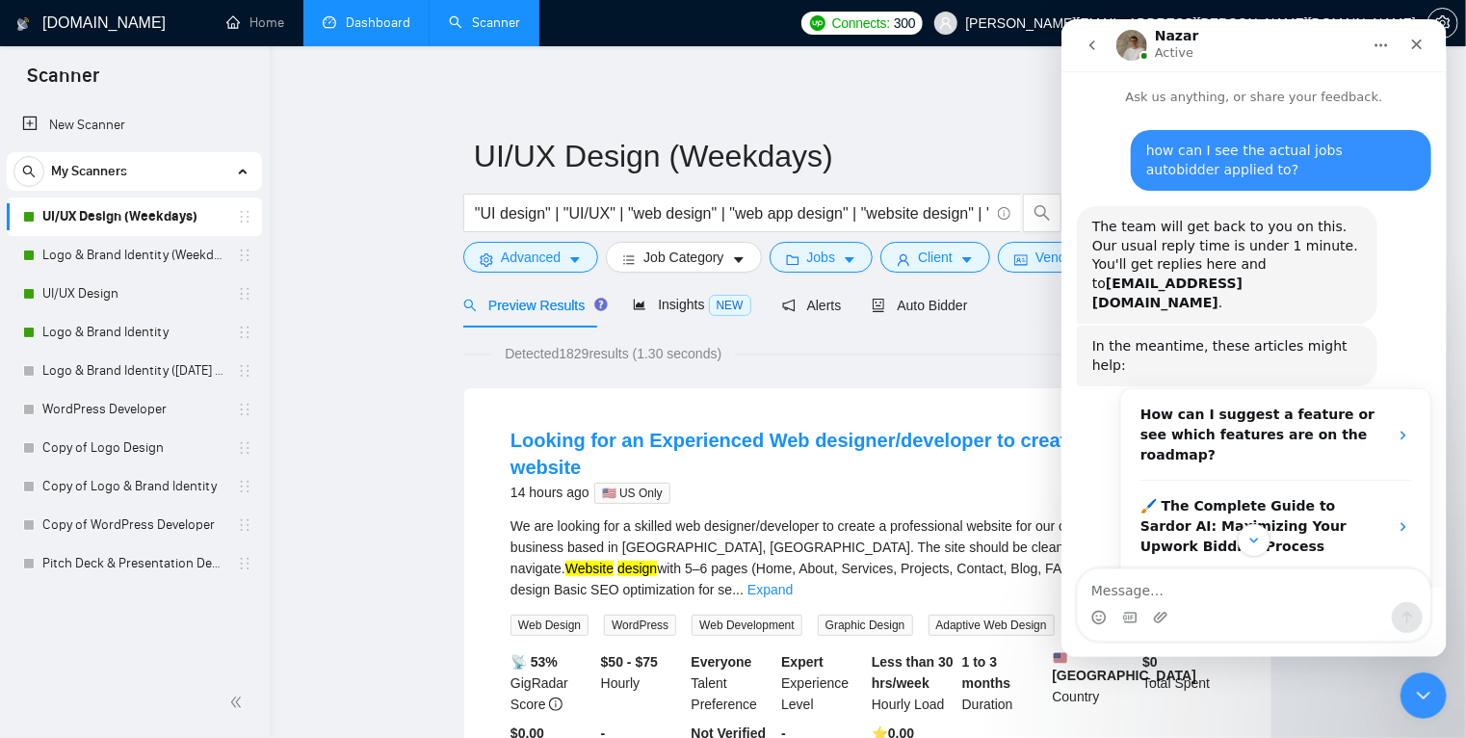
click at [1087, 45] on icon "go back" at bounding box center [1091, 45] width 15 height 15
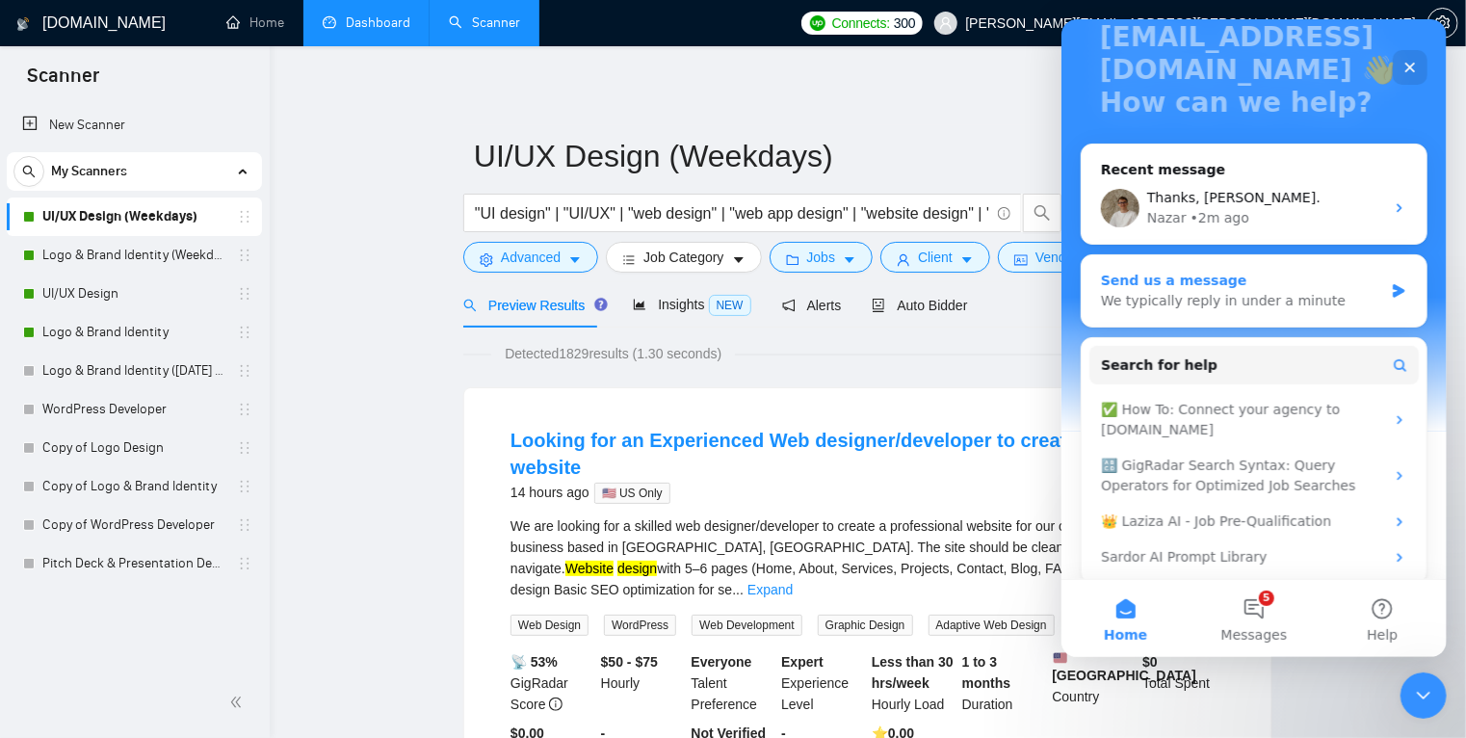
scroll to position [181, 0]
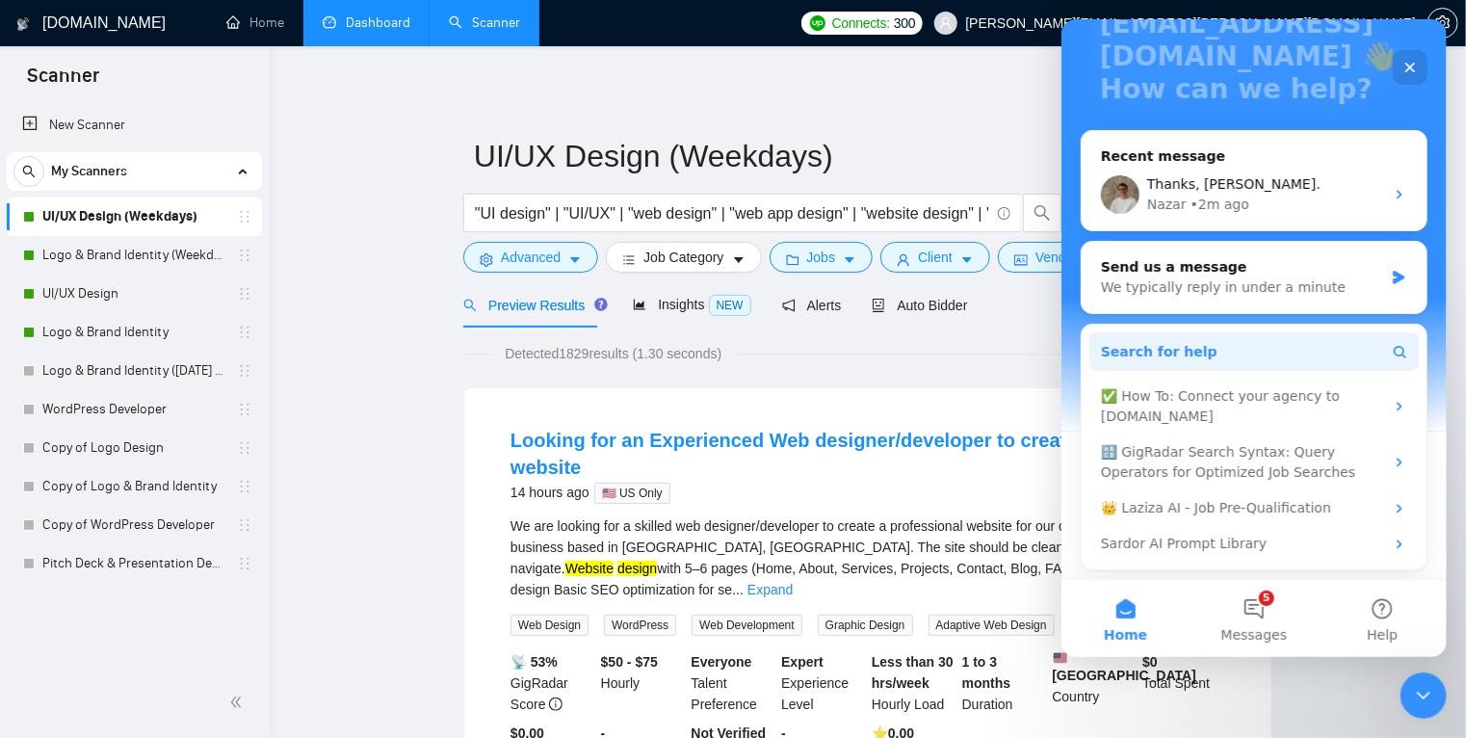
click at [1234, 346] on button "Search for help" at bounding box center [1252, 351] width 329 height 39
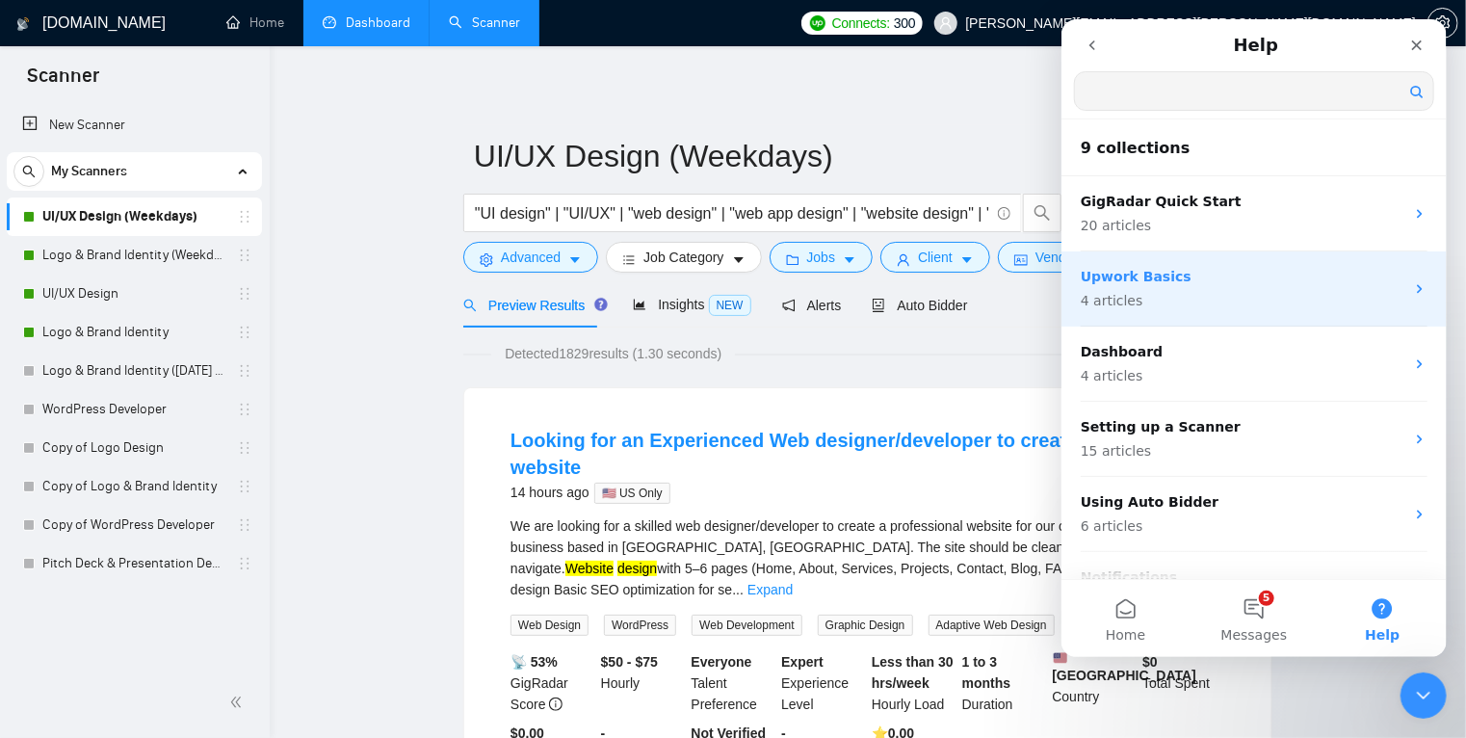
scroll to position [0, 0]
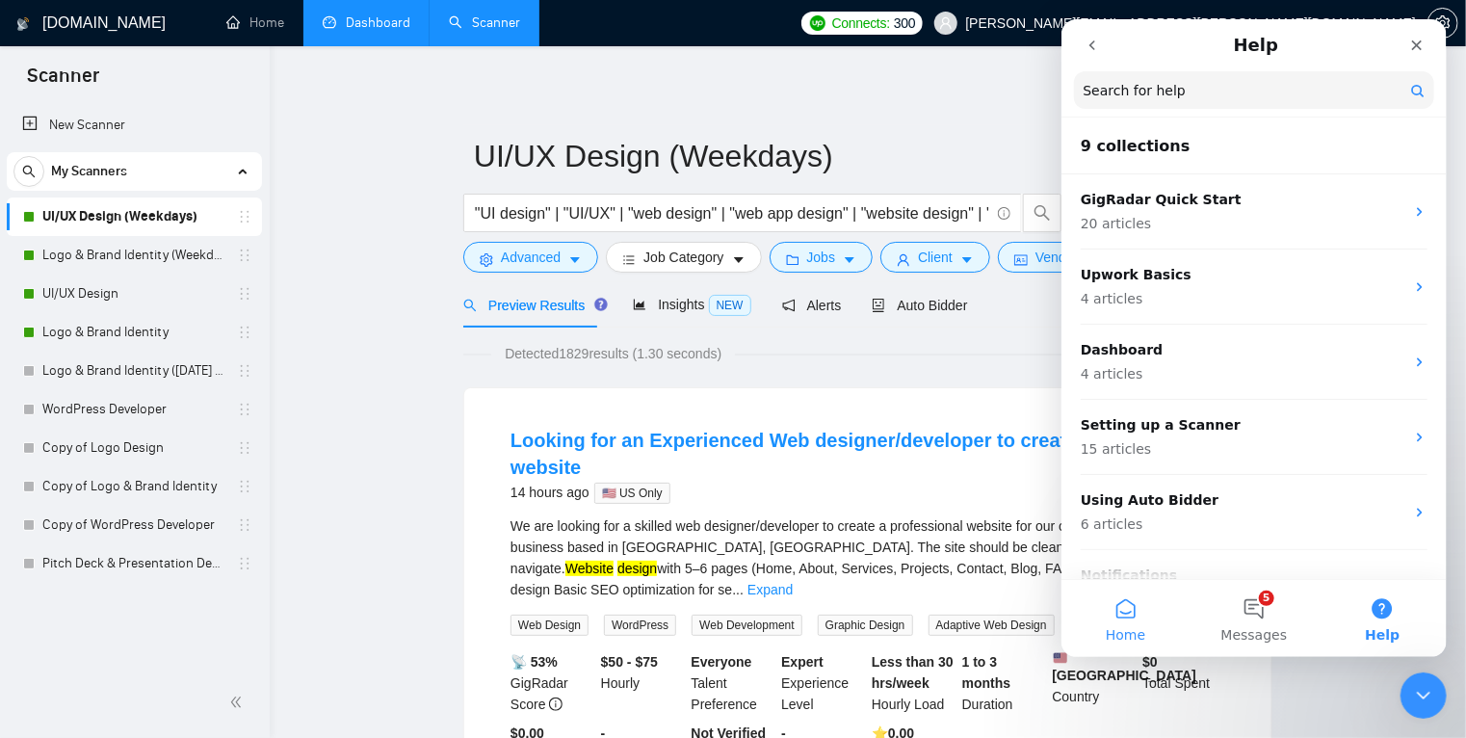
click at [1124, 616] on button "Home" at bounding box center [1124, 618] width 128 height 77
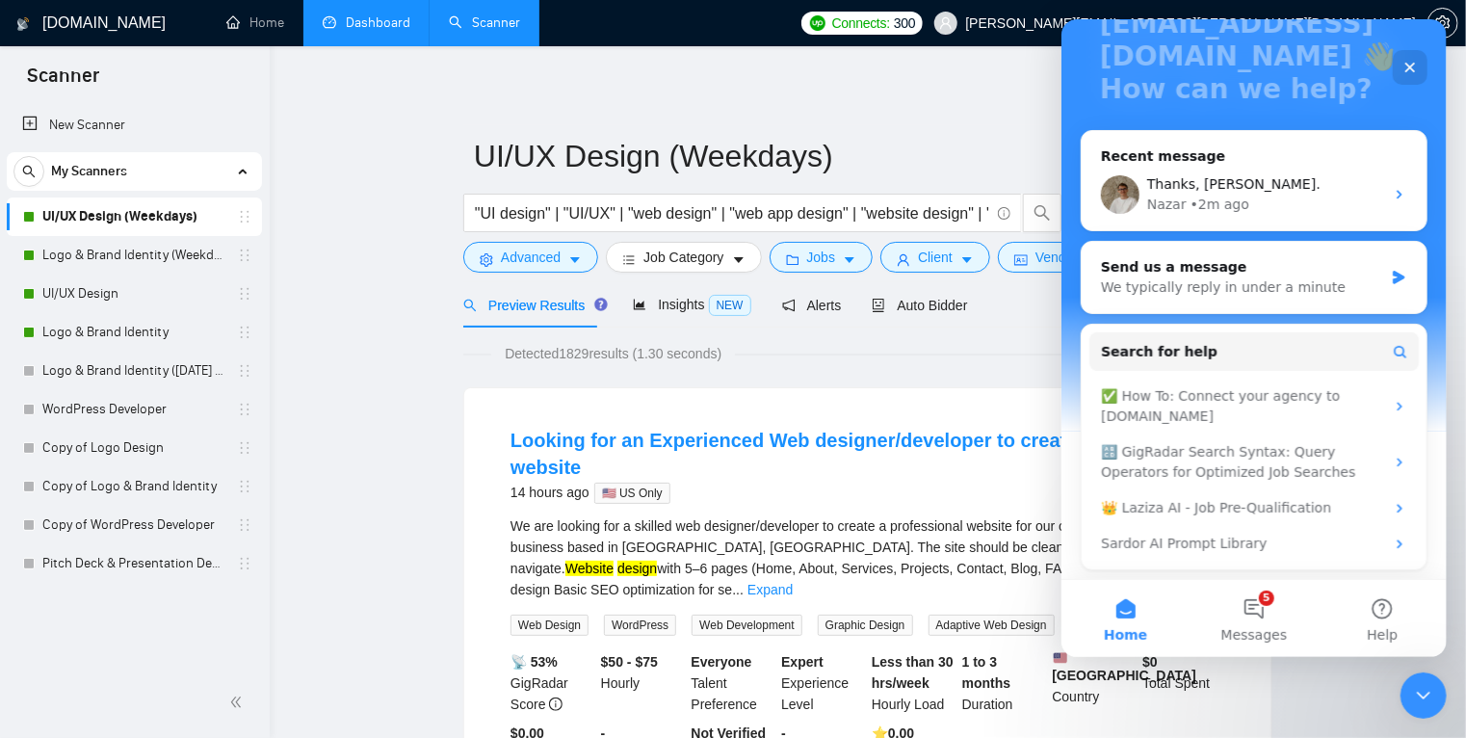
click at [379, 20] on link "Dashboard" at bounding box center [367, 22] width 88 height 16
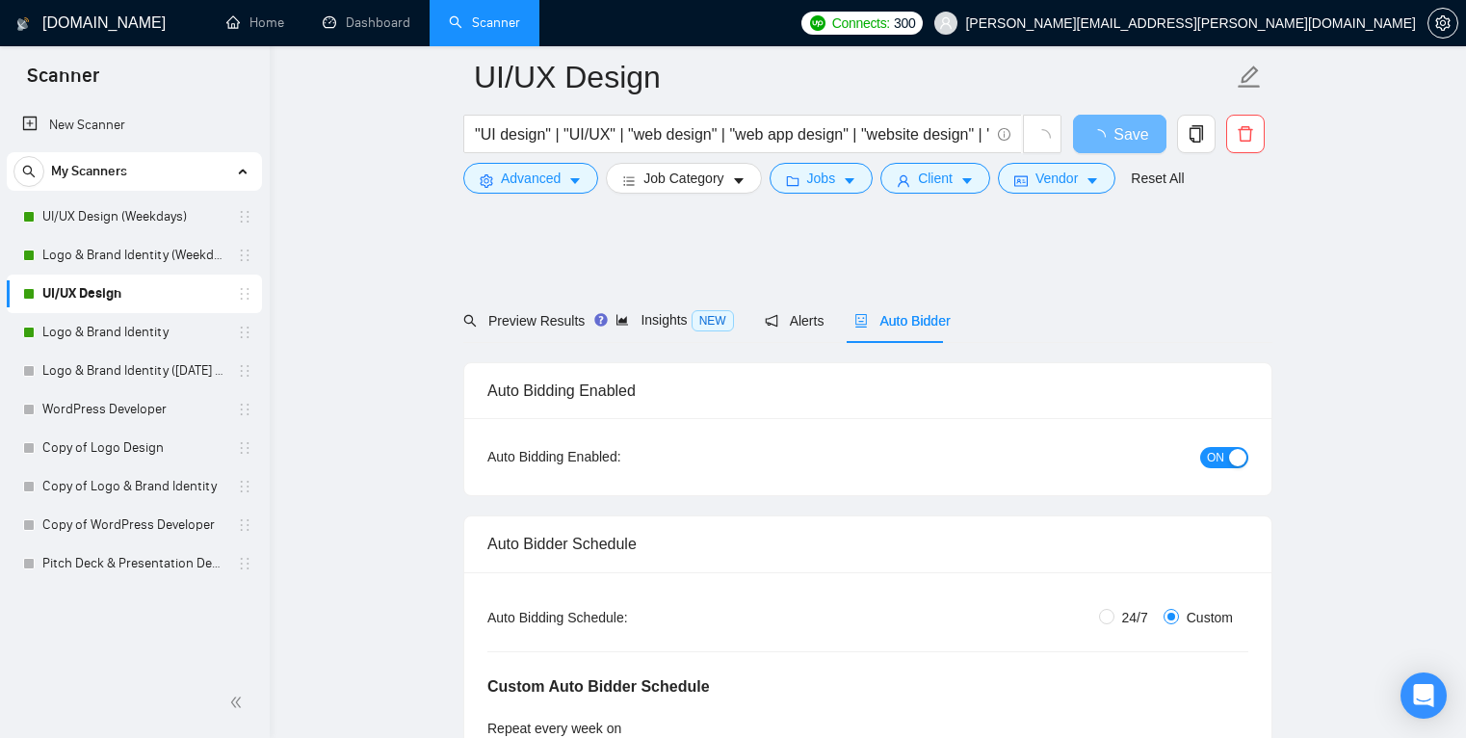
scroll to position [3564, 0]
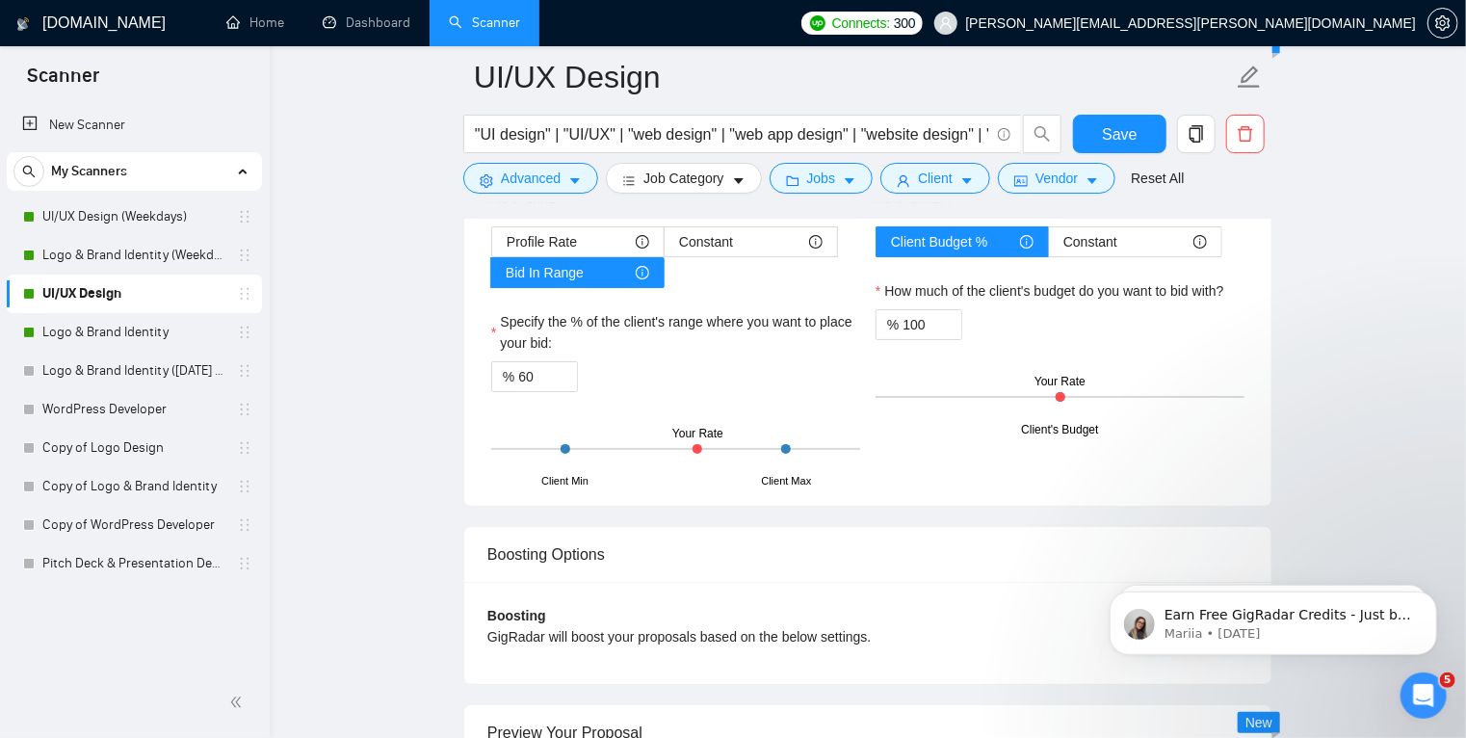
scroll to position [3564, 0]
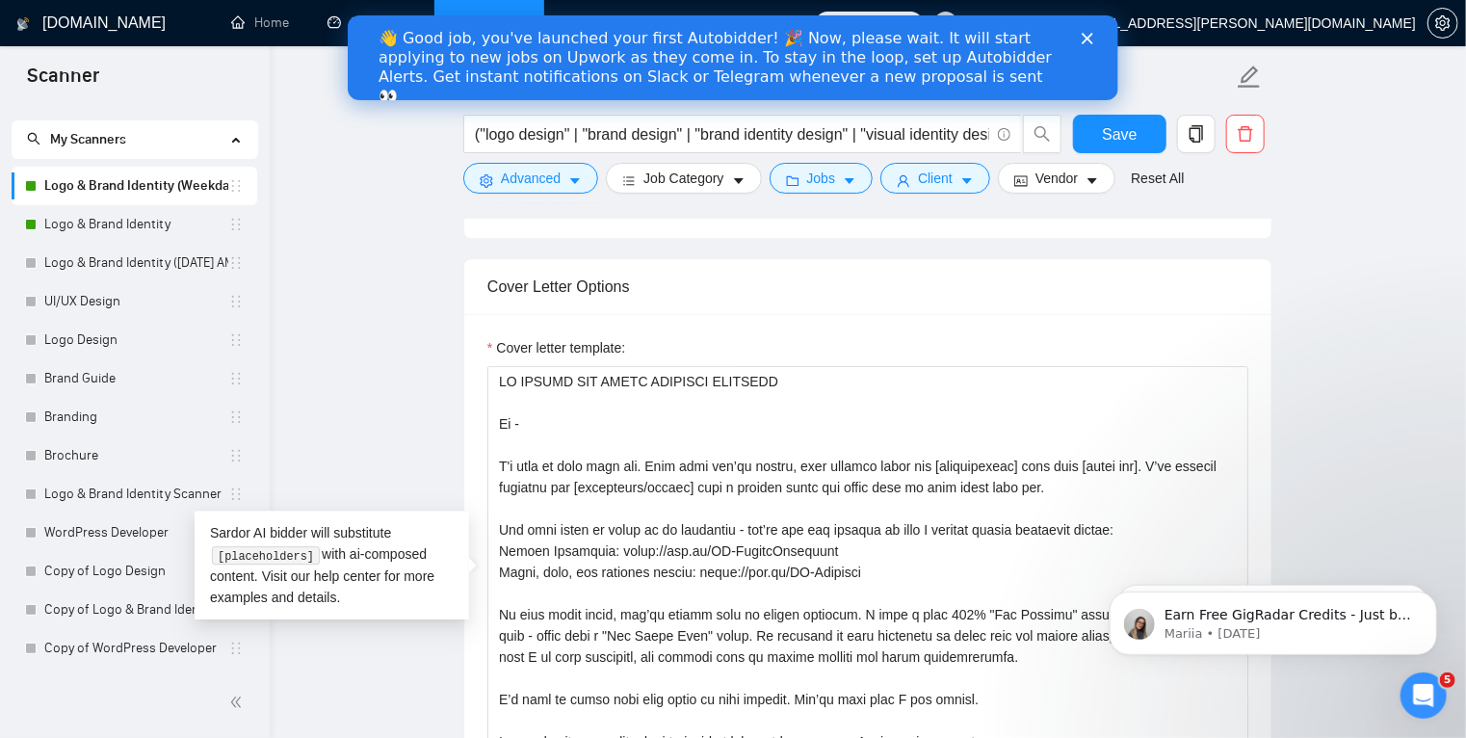
scroll to position [20, 0]
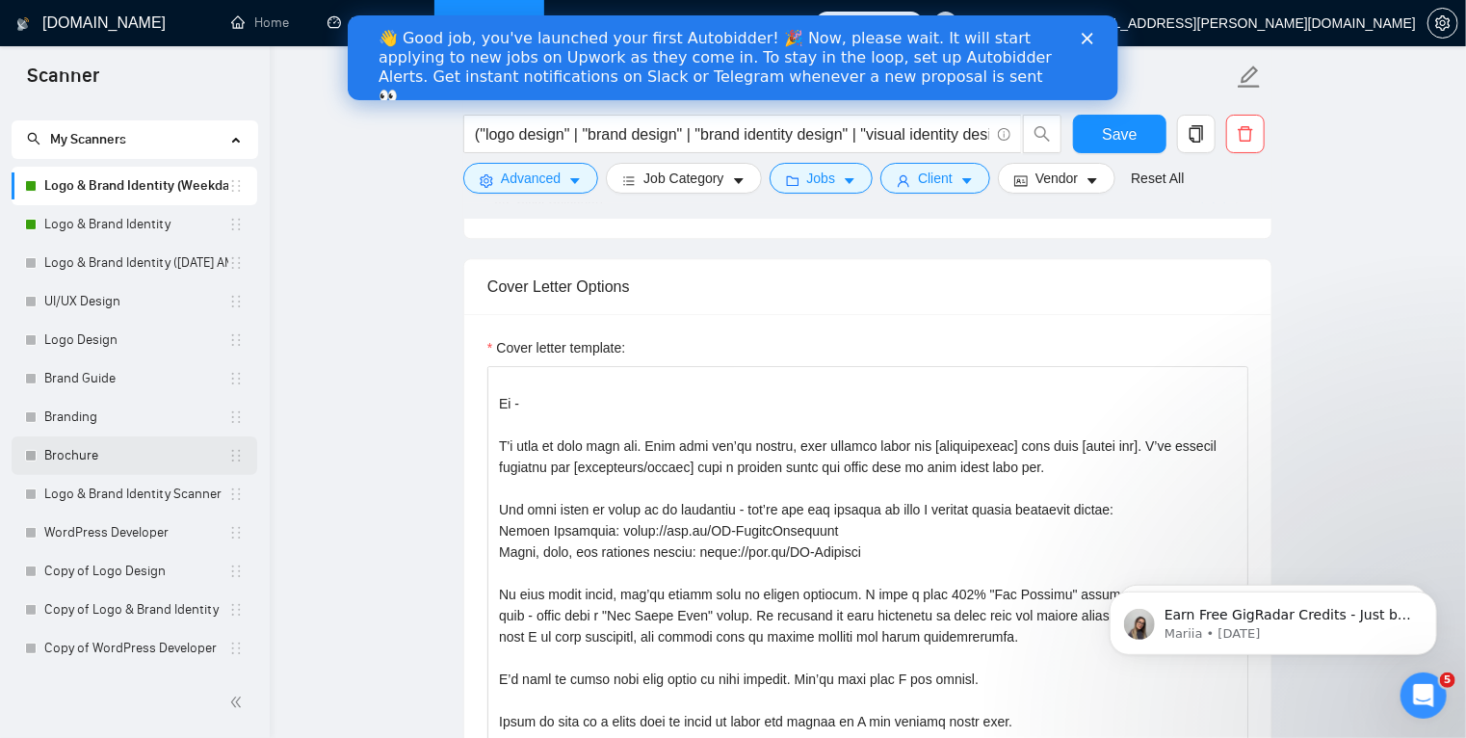
click at [86, 455] on link "Brochure" at bounding box center [136, 455] width 184 height 39
